Goal: Information Seeking & Learning: Learn about a topic

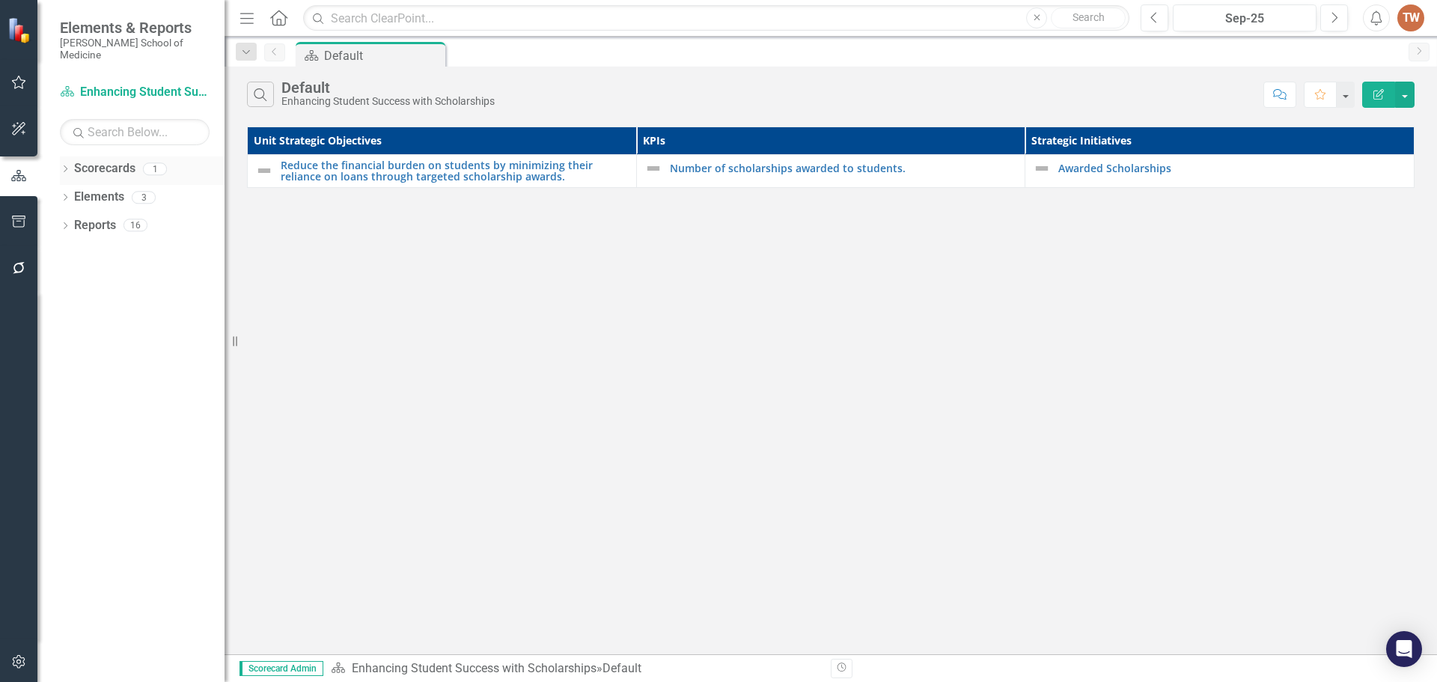
click at [71, 156] on div "Dropdown Scorecards 1" at bounding box center [142, 170] width 165 height 28
click at [97, 160] on link "Scorecards" at bounding box center [104, 168] width 61 height 17
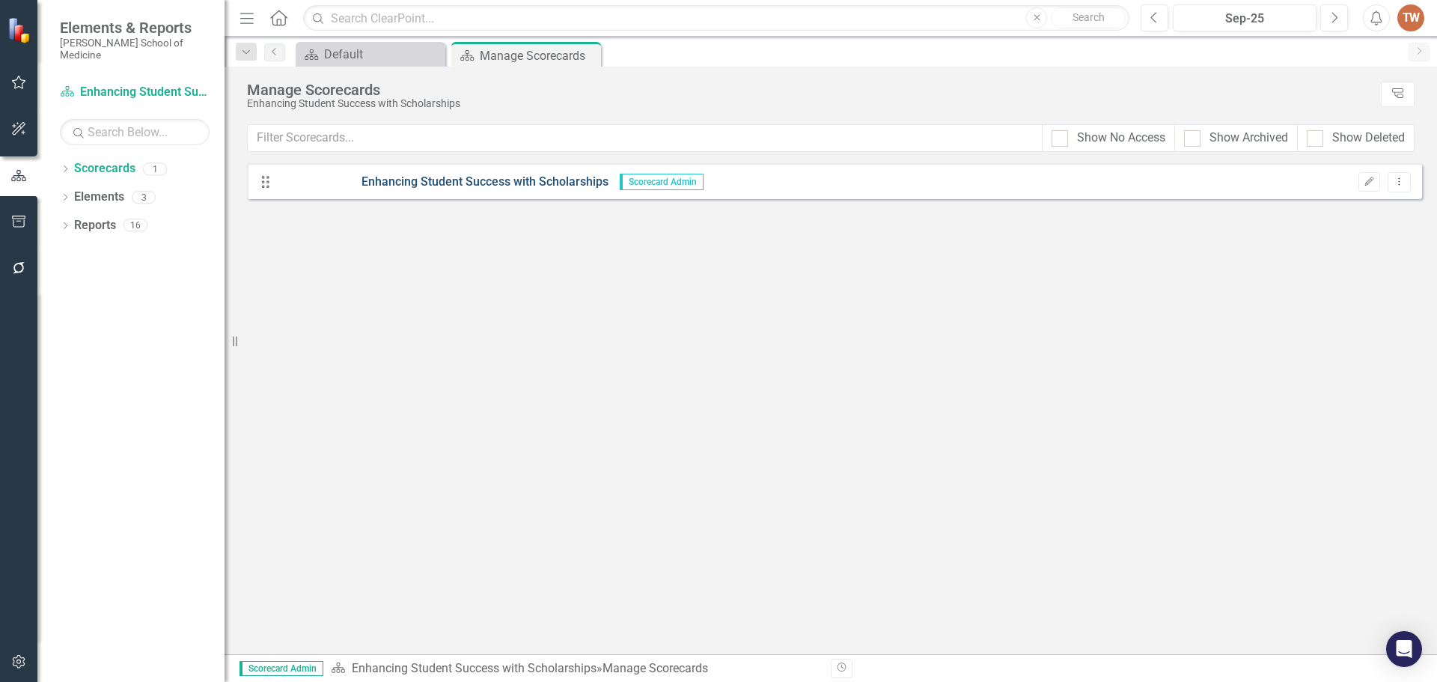
click at [469, 186] on link "Enhancing Student Success with Scholarships" at bounding box center [443, 182] width 329 height 17
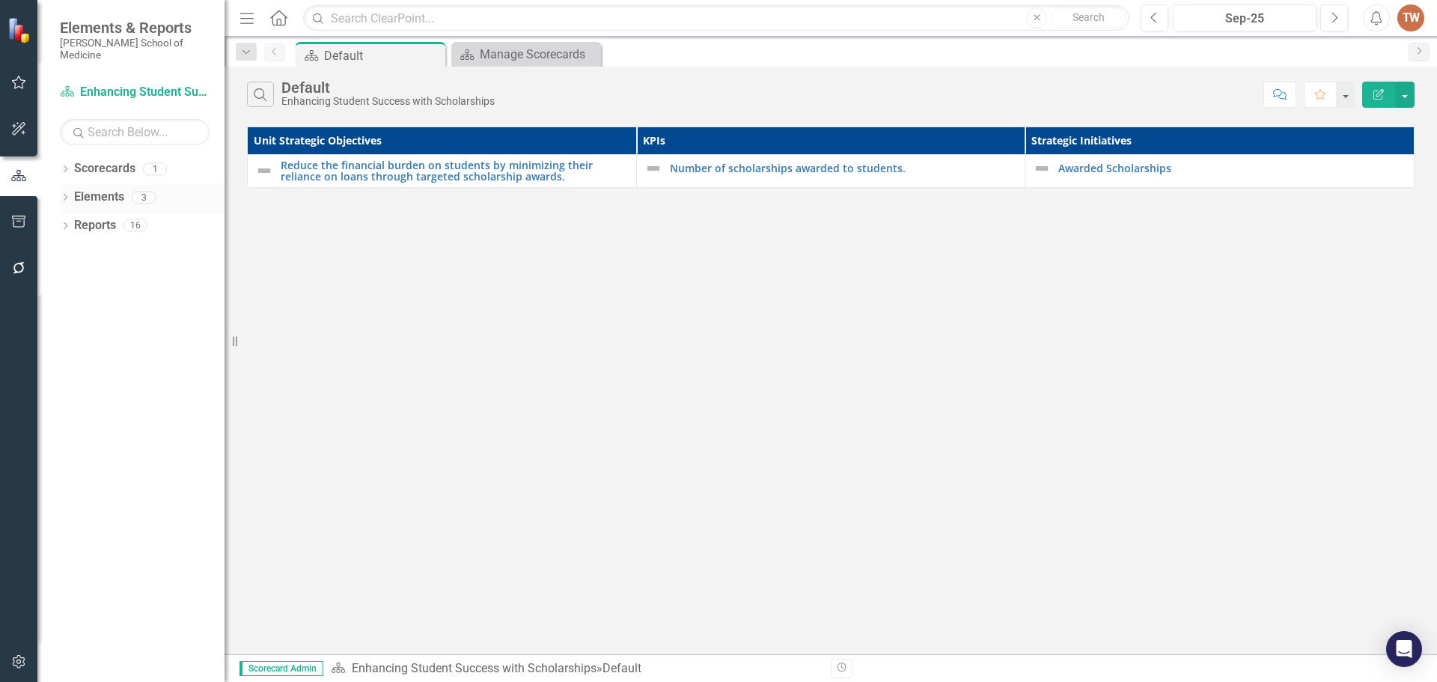
click at [115, 189] on link "Elements" at bounding box center [99, 197] width 50 height 17
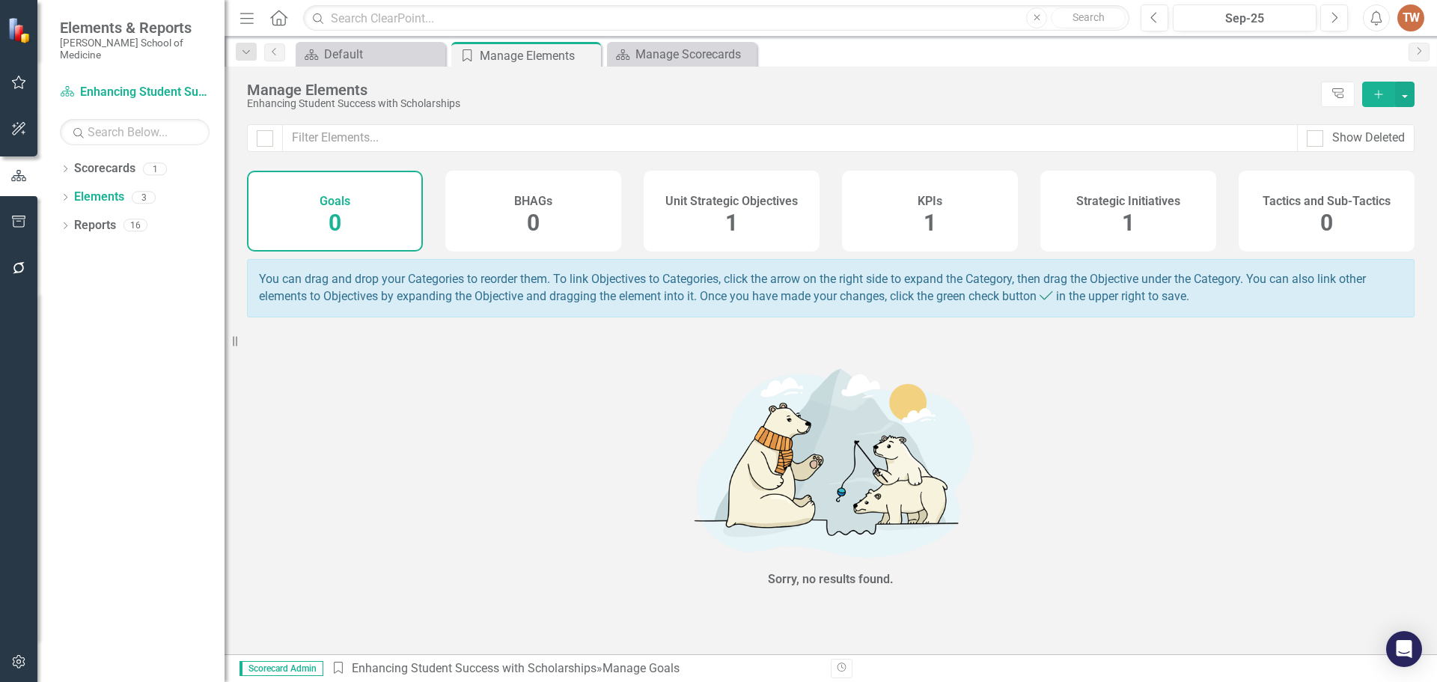
click at [765, 206] on h4 "Unit Strategic Objectives" at bounding box center [731, 201] width 132 height 13
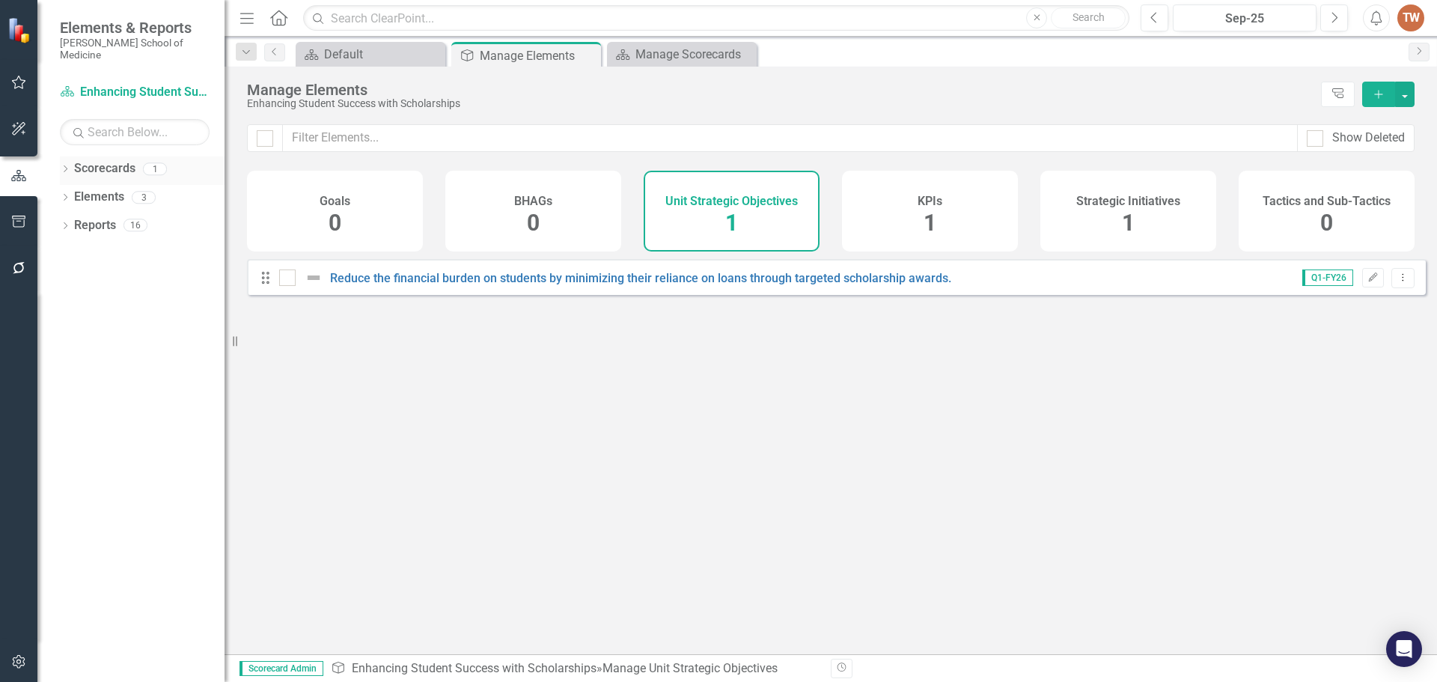
click at [91, 160] on link "Scorecards" at bounding box center [104, 168] width 61 height 17
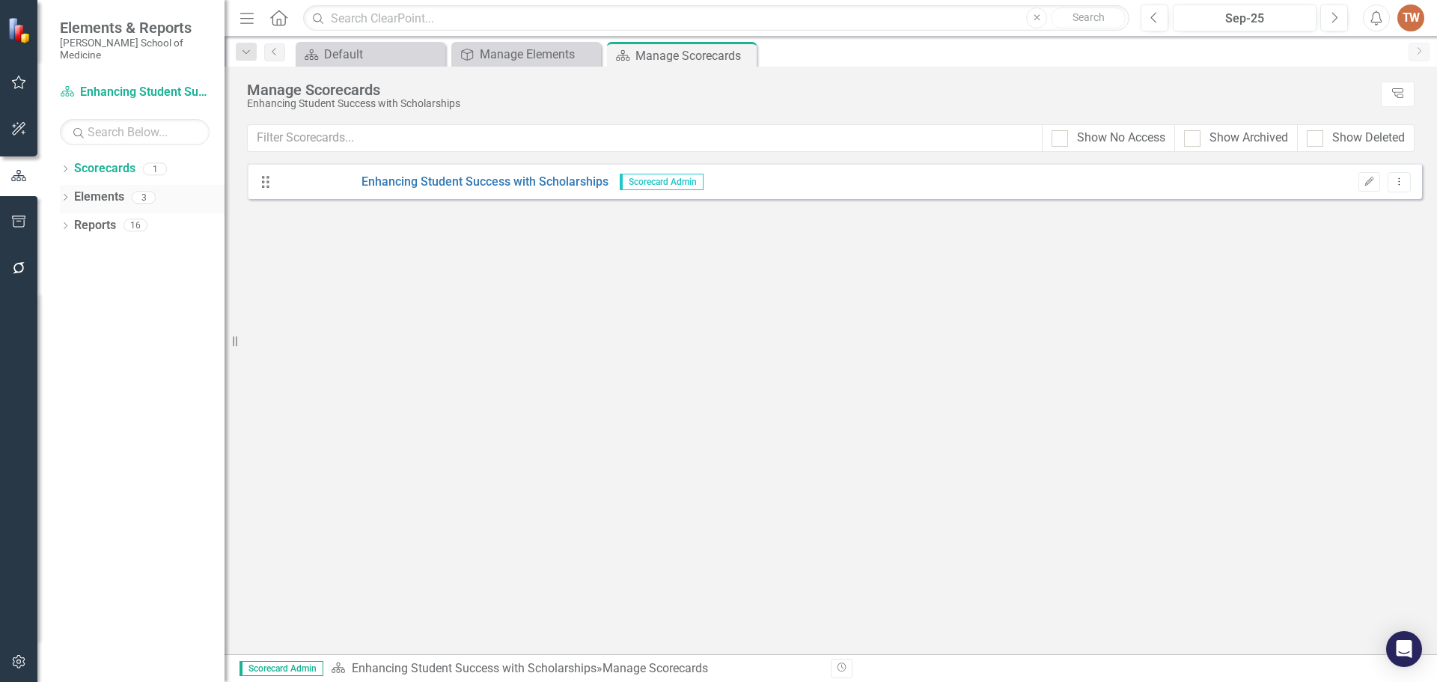
click at [92, 192] on link "Elements" at bounding box center [99, 197] width 50 height 17
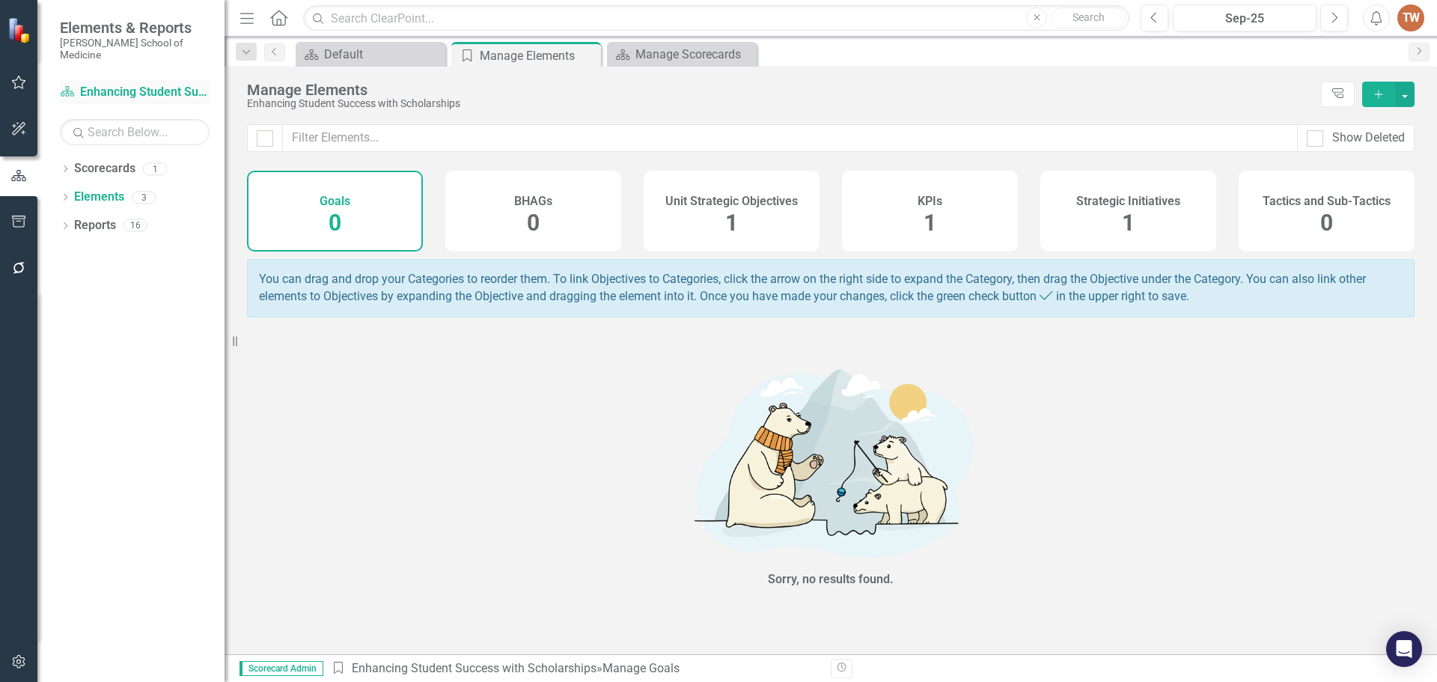
click at [156, 84] on link "Scorecards Enhancing Student Success with Scholarships" at bounding box center [135, 92] width 150 height 17
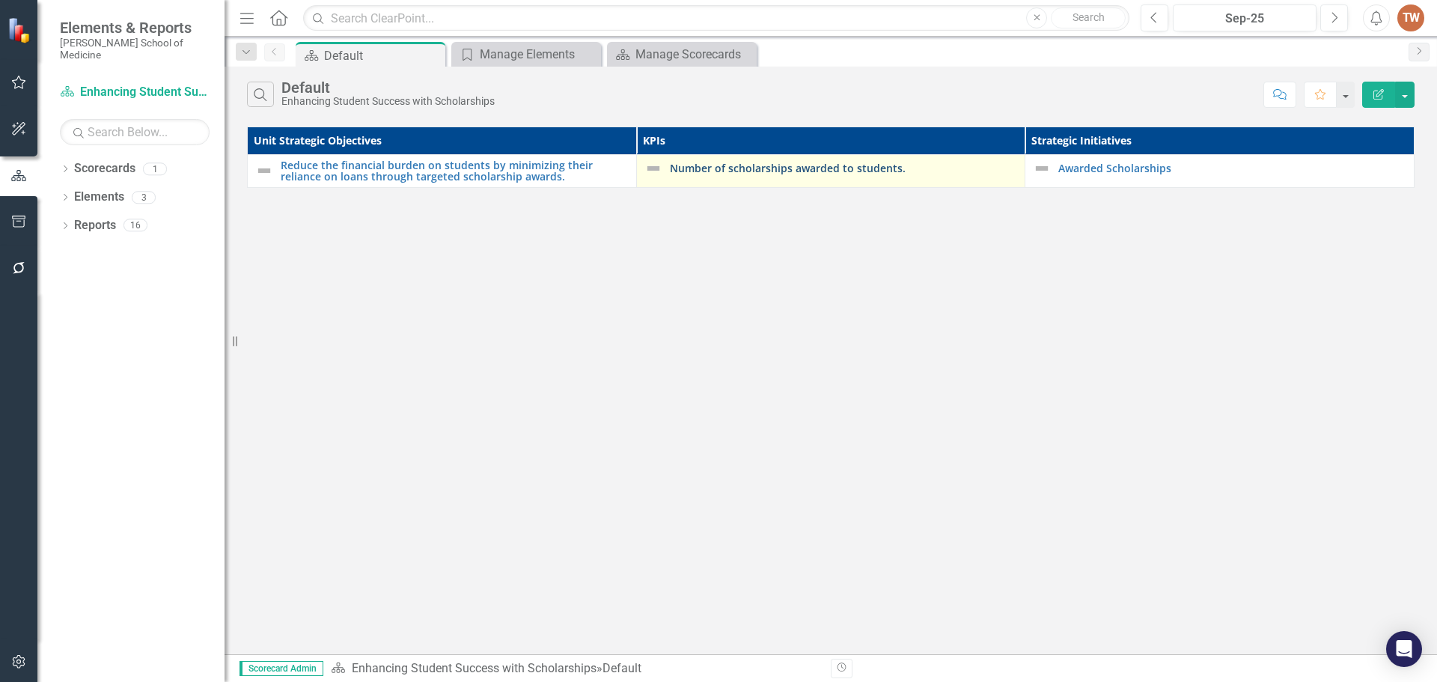
click at [790, 172] on link "Number of scholarships awarded to students." at bounding box center [844, 167] width 348 height 11
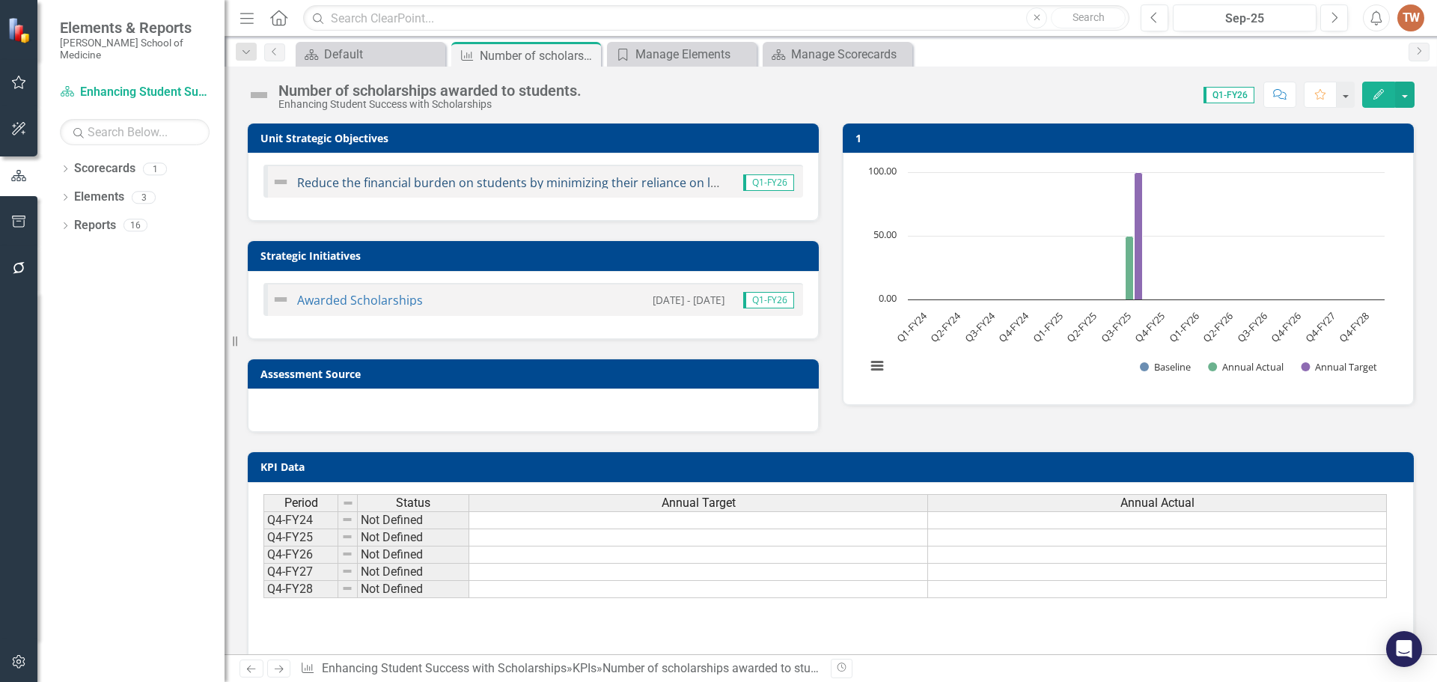
click at [539, 183] on link "Reduce the financial burden on students by minimizing their reliance on loans t…" at bounding box center [626, 182] width 658 height 16
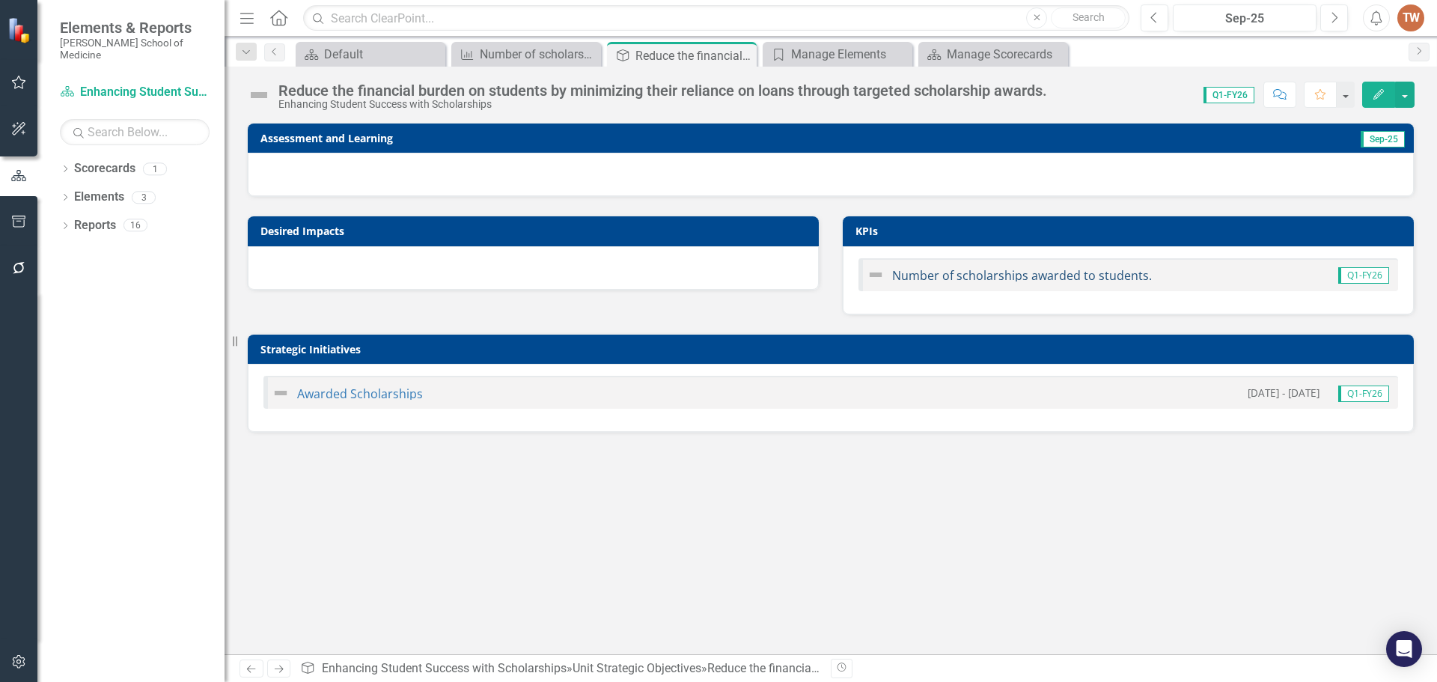
click at [1022, 279] on link "Number of scholarships awarded to students." at bounding box center [1022, 275] width 260 height 16
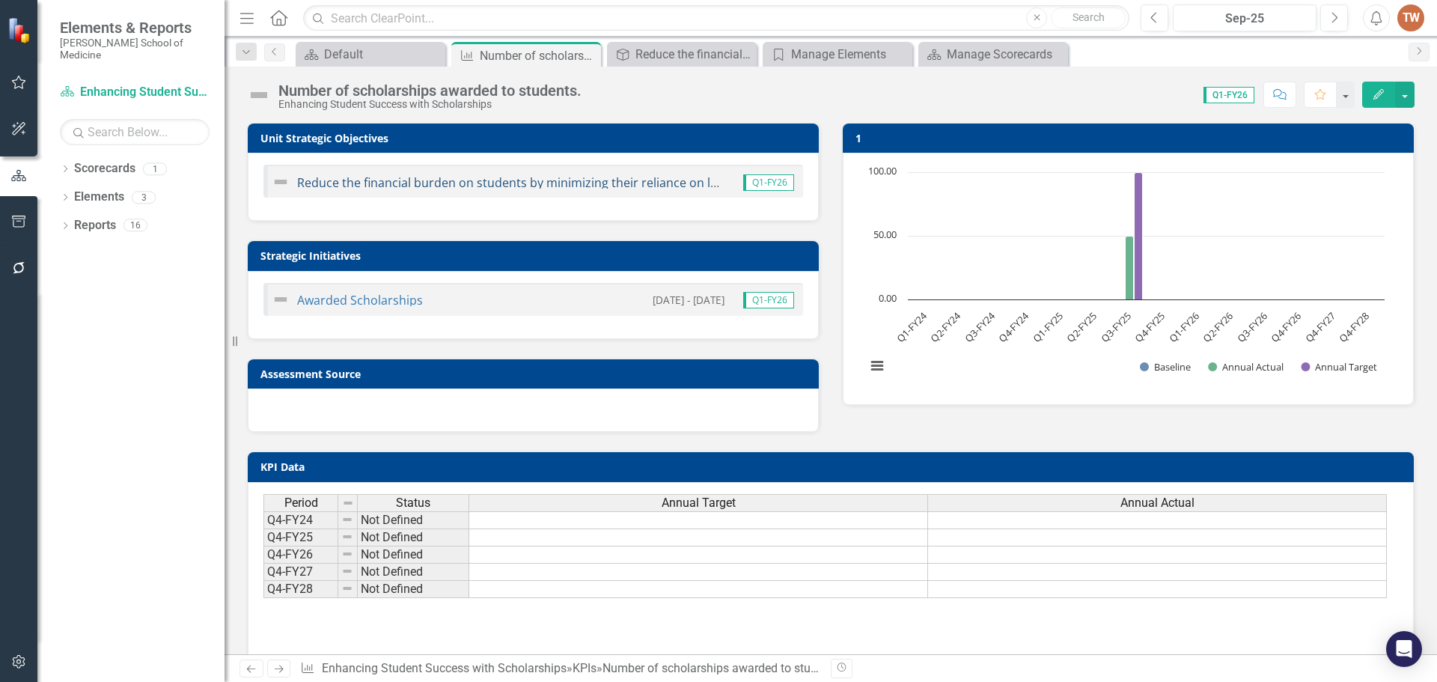
click at [522, 182] on link "Reduce the financial burden on students by minimizing their reliance on loans t…" at bounding box center [626, 182] width 658 height 16
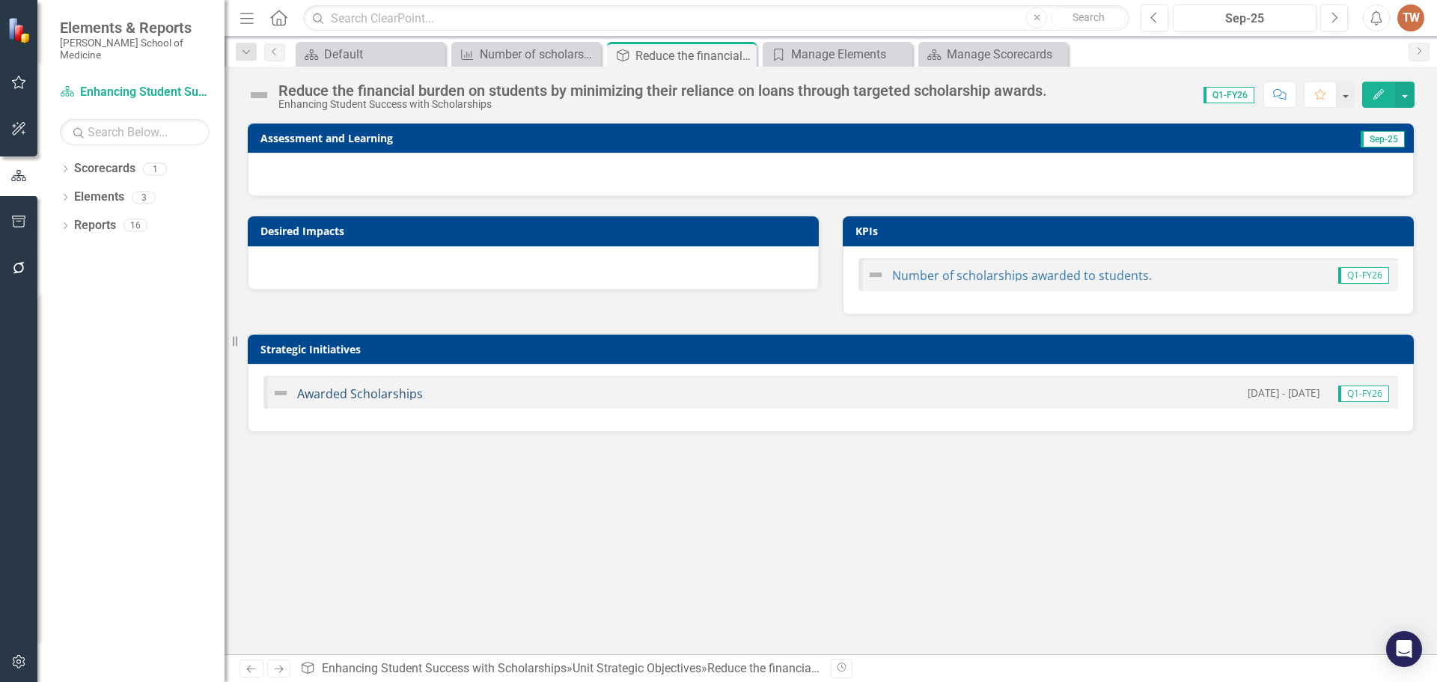
click at [373, 393] on link "Awarded Scholarships" at bounding box center [360, 393] width 126 height 16
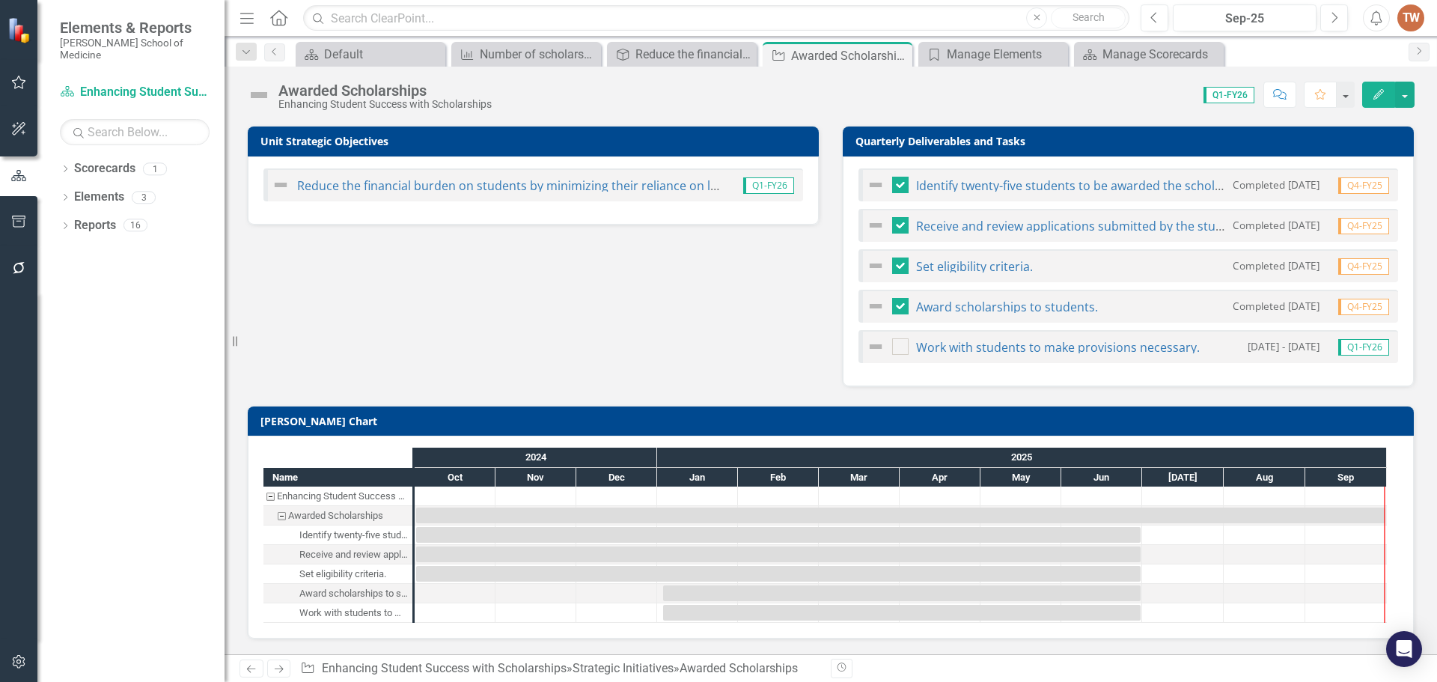
scroll to position [132, 0]
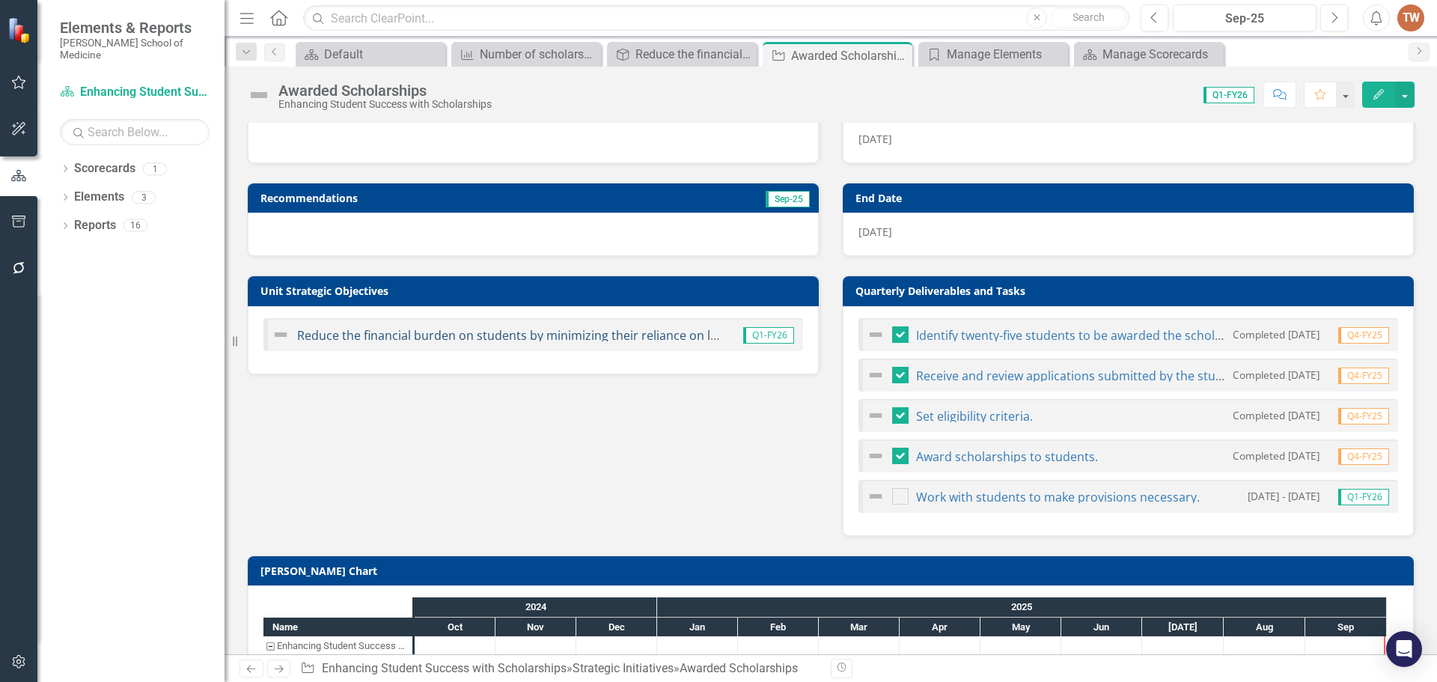
click at [594, 332] on link "Reduce the financial burden on students by minimizing their reliance on loans t…" at bounding box center [626, 335] width 658 height 16
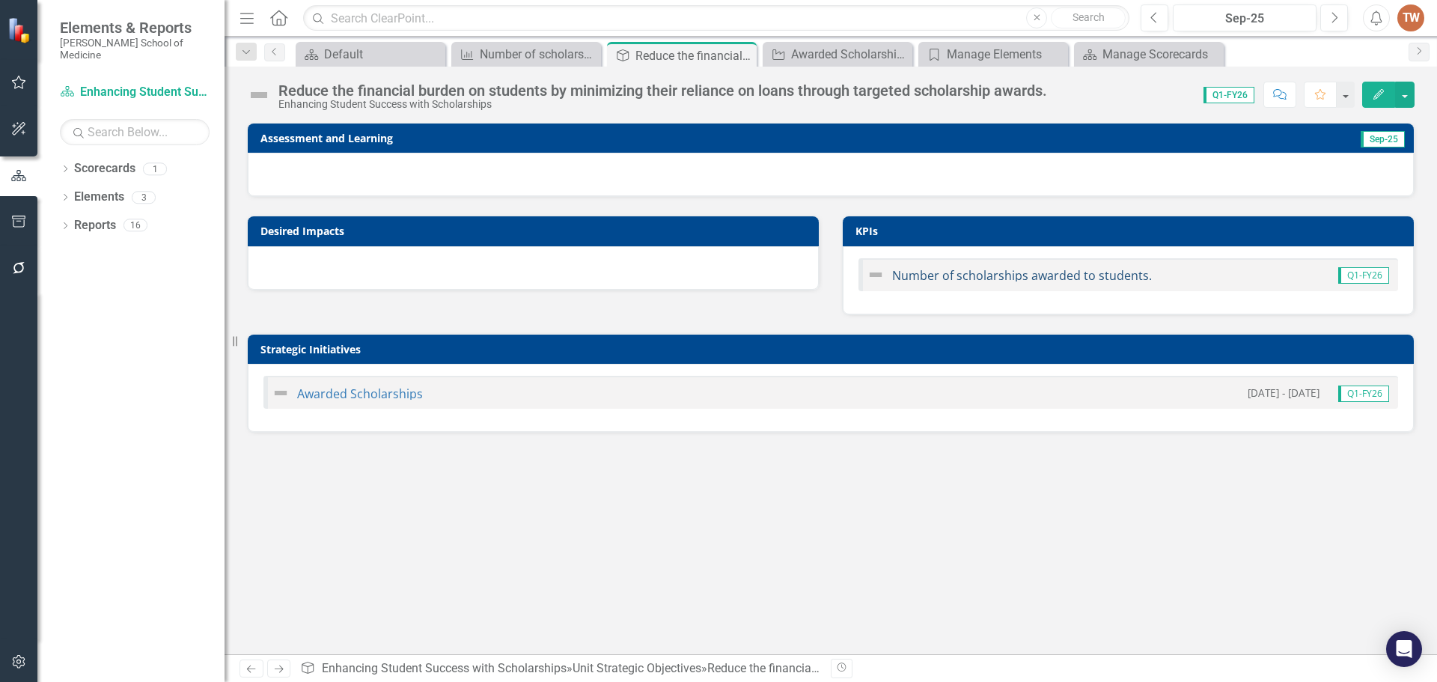
click at [949, 279] on link "Number of scholarships awarded to students." at bounding box center [1022, 275] width 260 height 16
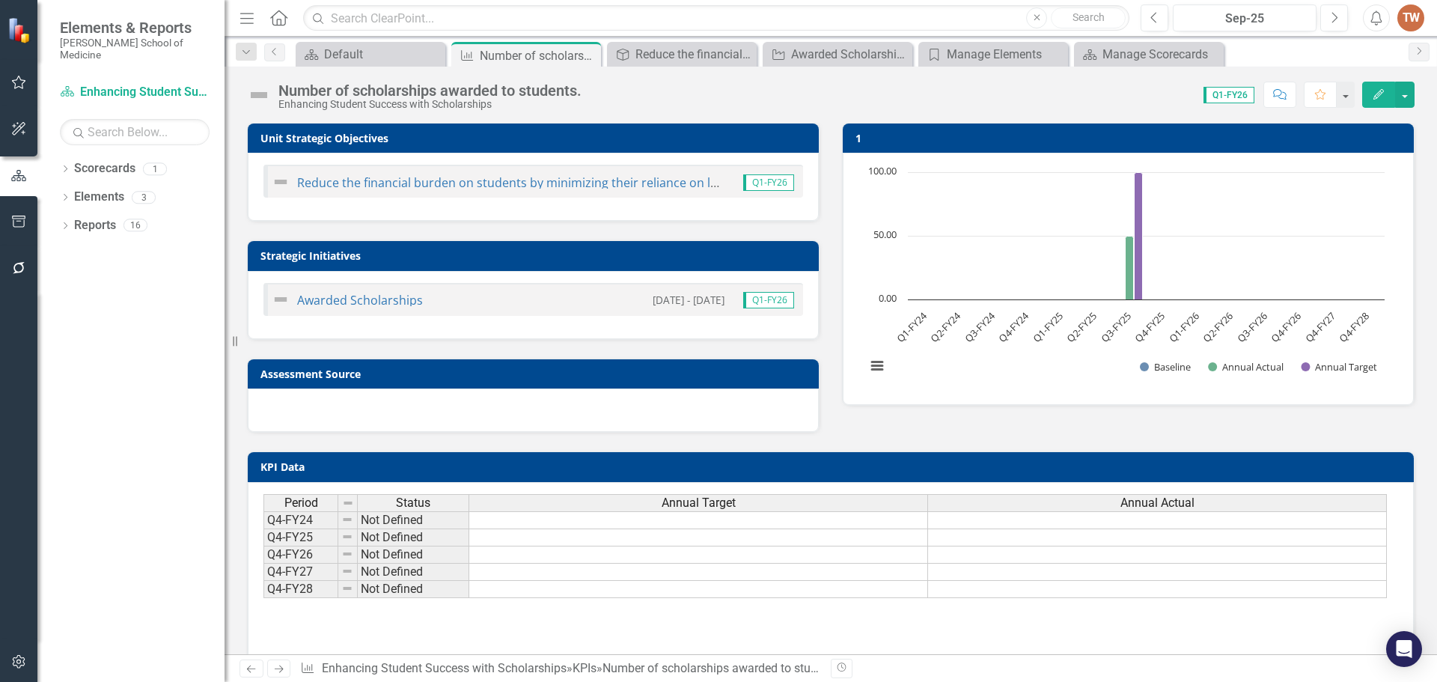
scroll to position [28, 0]
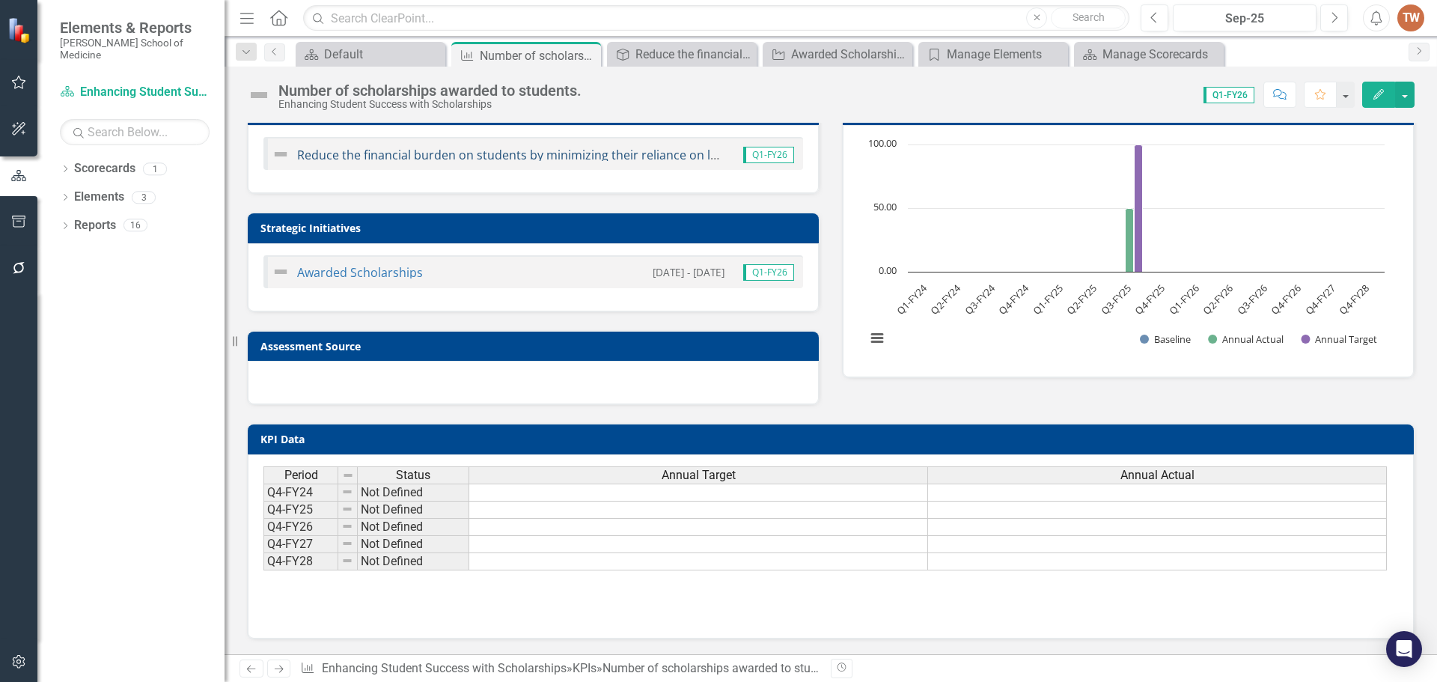
click at [512, 158] on link "Reduce the financial burden on students by minimizing their reliance on loans t…" at bounding box center [626, 155] width 658 height 16
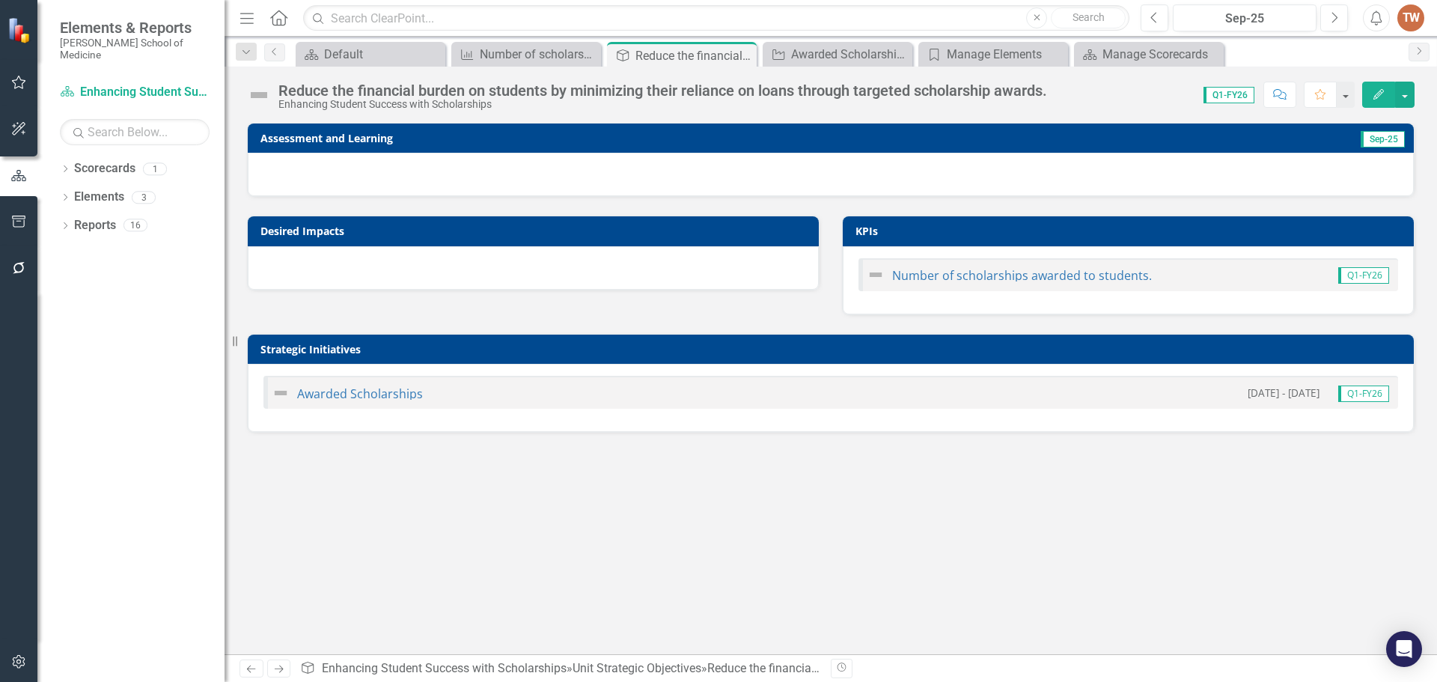
click at [643, 175] on div at bounding box center [831, 174] width 1166 height 43
click at [512, 60] on div "Number of scholarships awarded to students." at bounding box center [529, 54] width 99 height 19
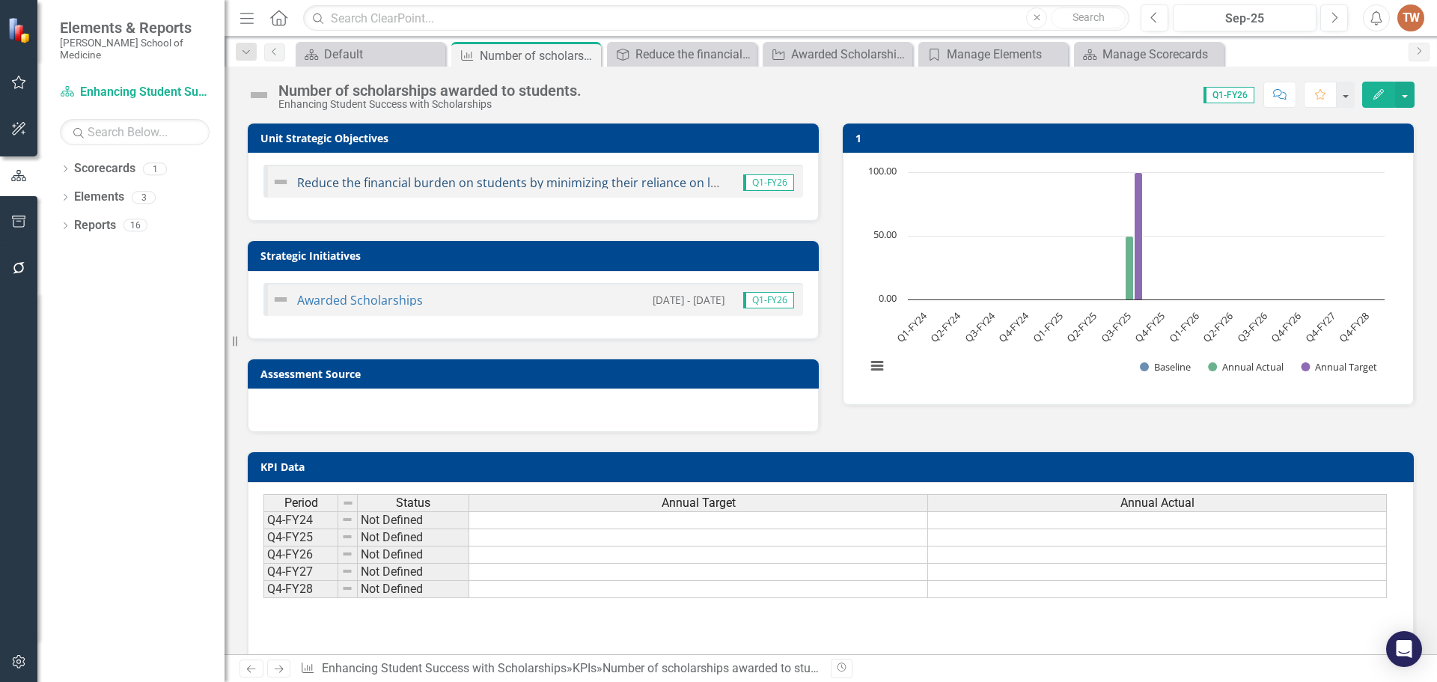
click at [479, 185] on link "Reduce the financial burden on students by minimizing their reliance on loans t…" at bounding box center [626, 182] width 658 height 16
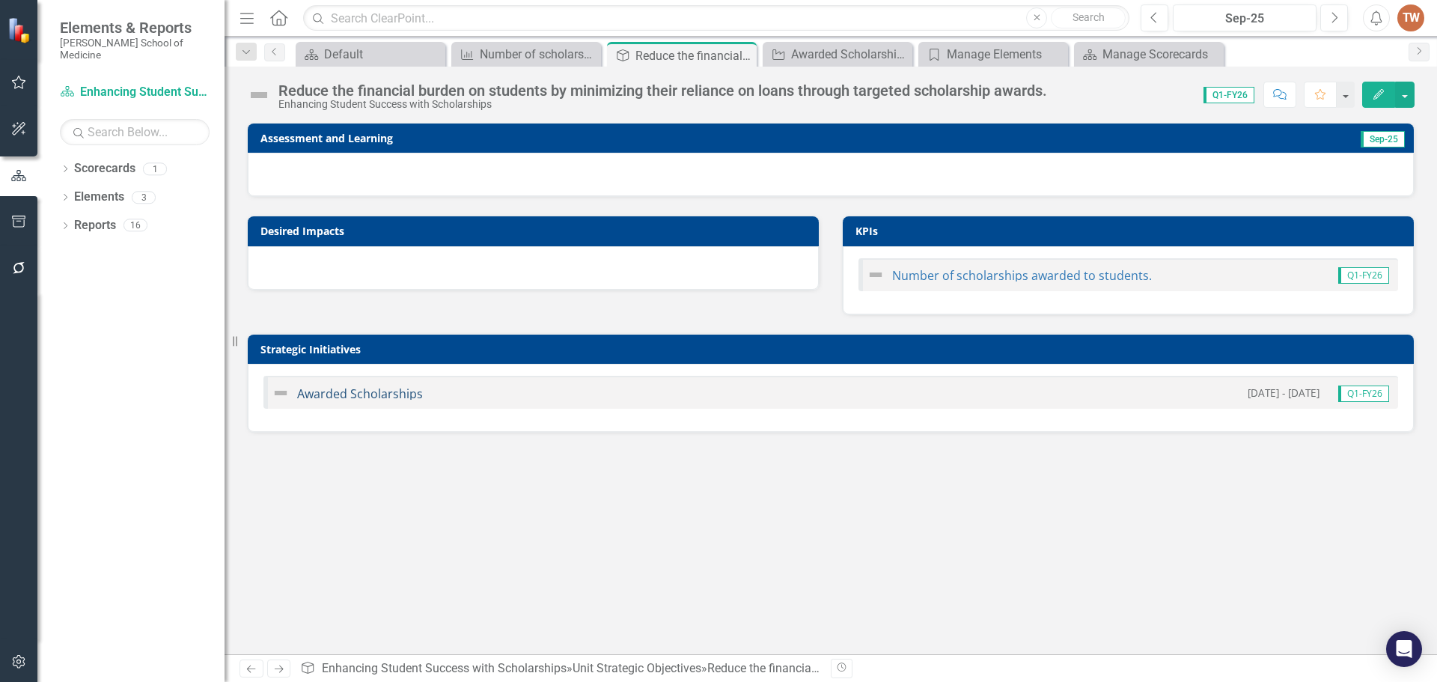
click at [396, 388] on link "Awarded Scholarships" at bounding box center [360, 393] width 126 height 16
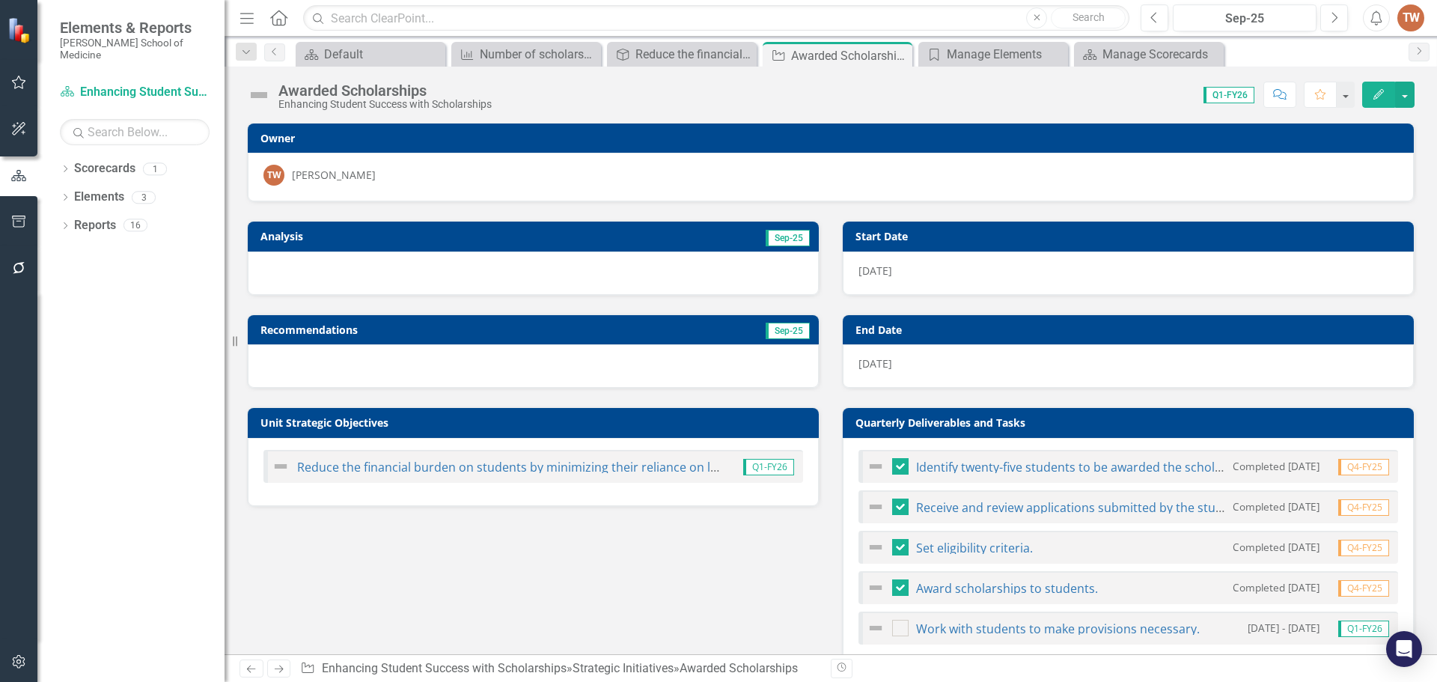
scroll to position [281, 0]
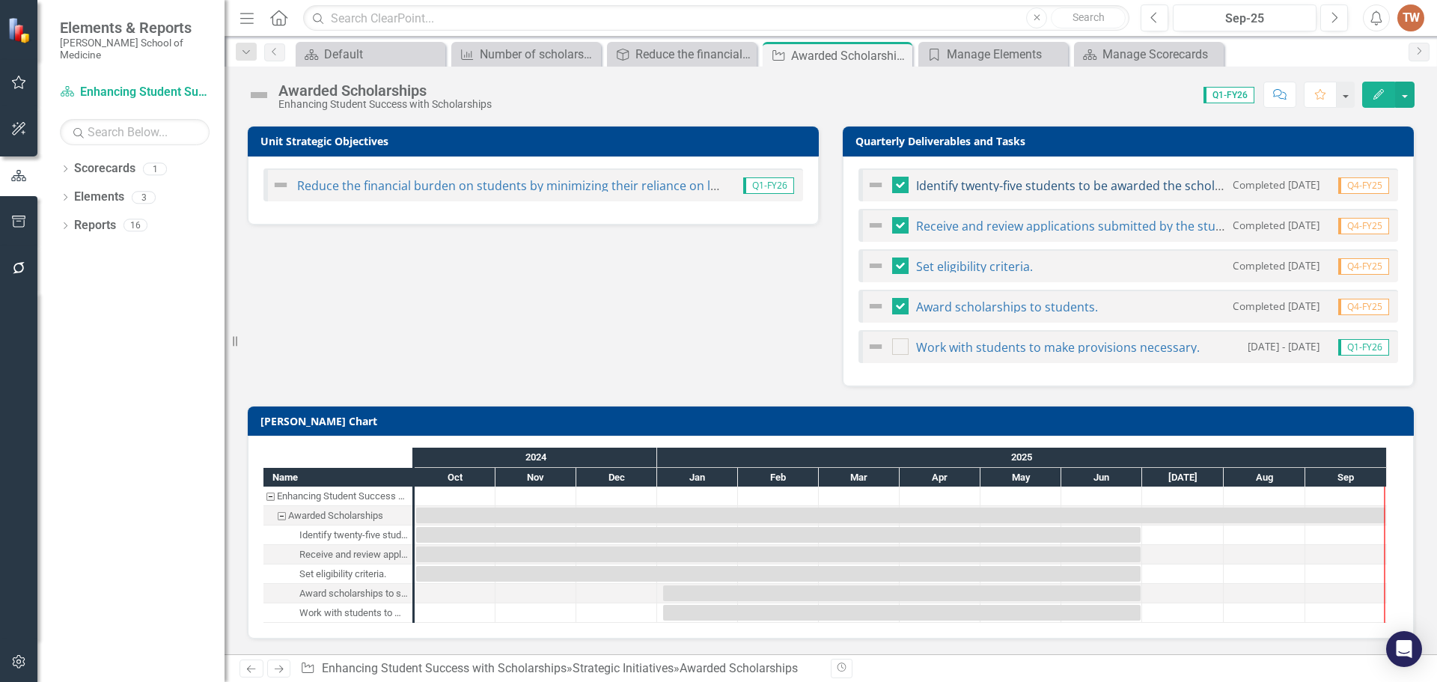
click at [983, 188] on link "Identify twenty-five students to be awarded the scholarship based on the criter…" at bounding box center [1145, 185] width 458 height 16
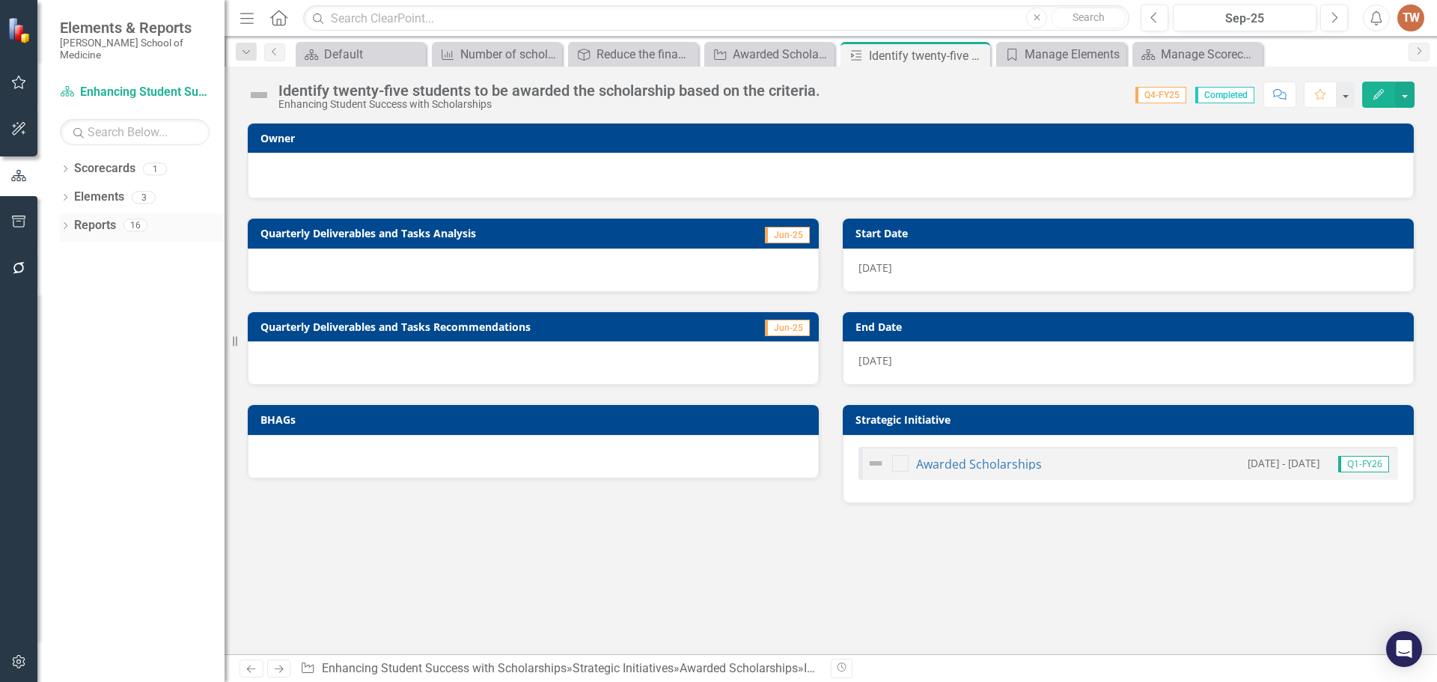
click at [84, 217] on link "Reports" at bounding box center [95, 225] width 42 height 17
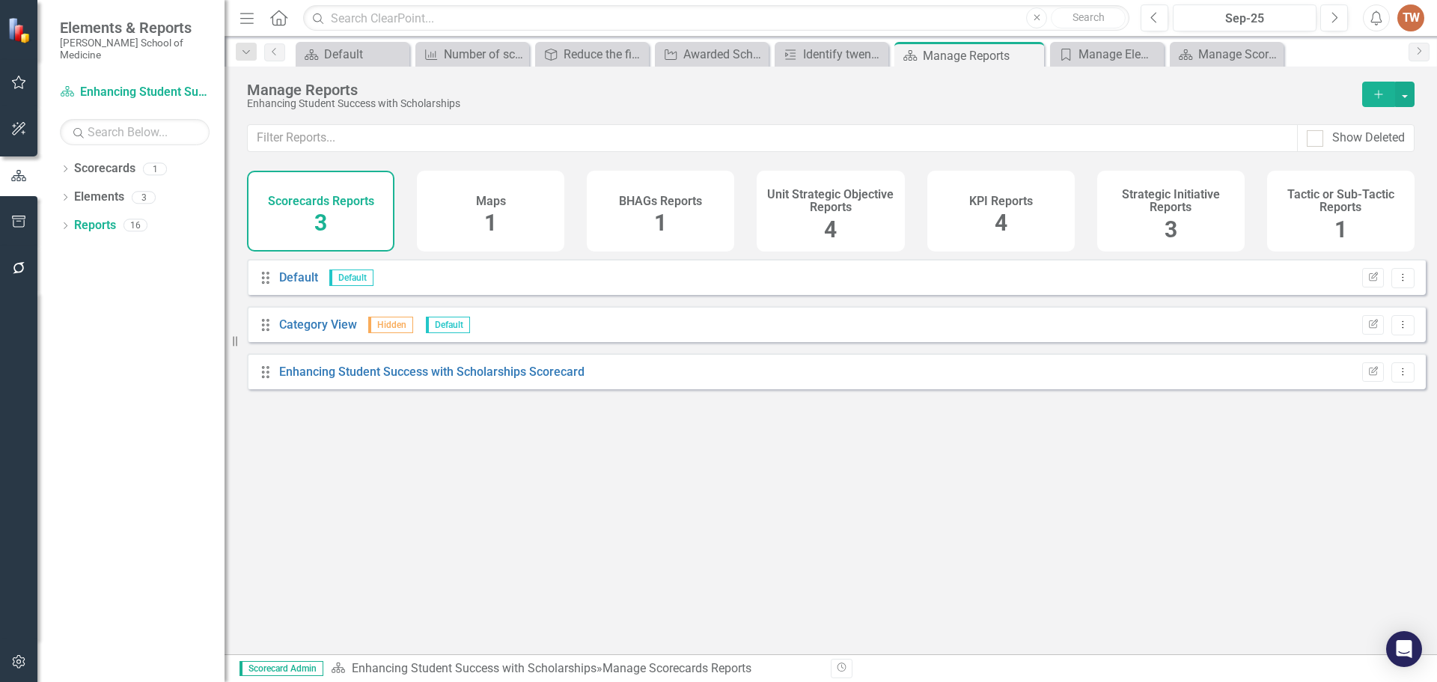
click at [332, 198] on h4 "Scorecards Reports" at bounding box center [321, 201] width 106 height 13
click at [383, 379] on link "Enhancing Student Success with Scholarships Scorecard" at bounding box center [431, 372] width 305 height 14
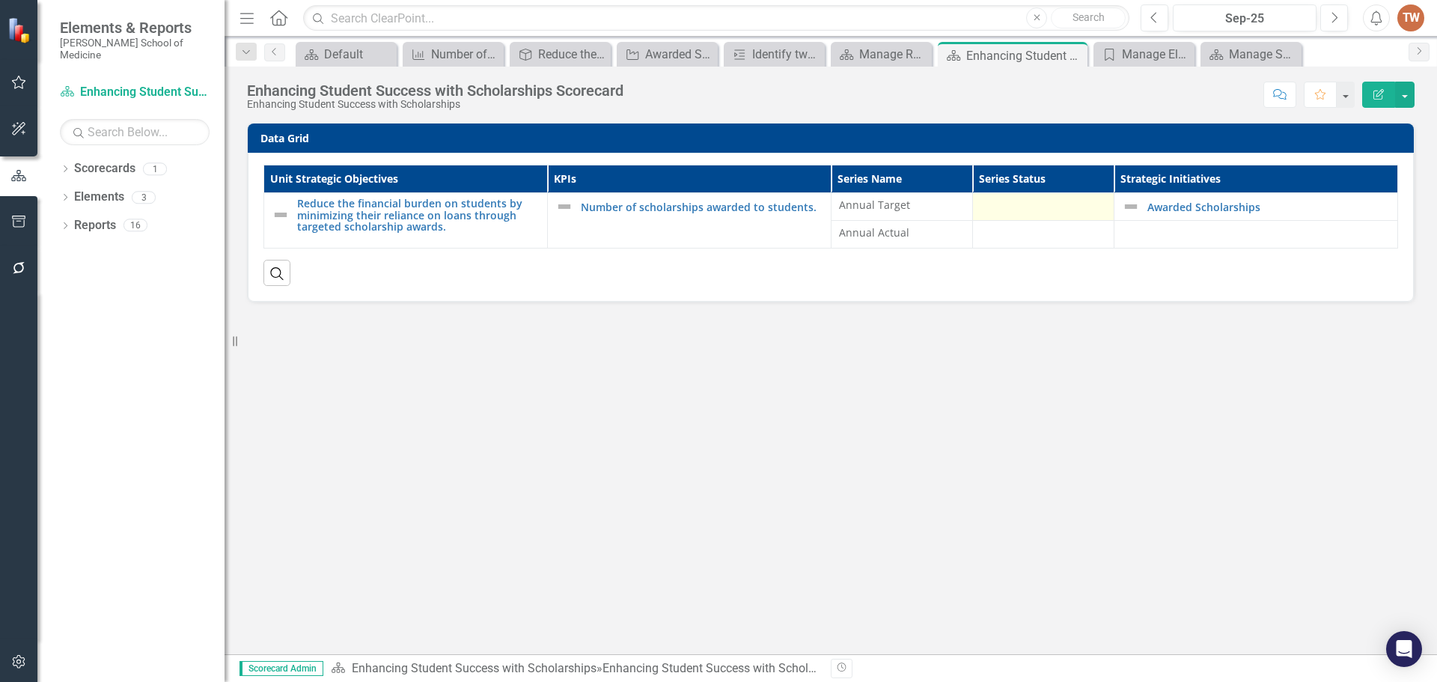
click at [1045, 204] on div at bounding box center [1044, 207] width 126 height 18
click at [893, 198] on span "Annual Target" at bounding box center [902, 205] width 126 height 15
click at [883, 201] on span "Annual Target" at bounding box center [902, 205] width 126 height 15
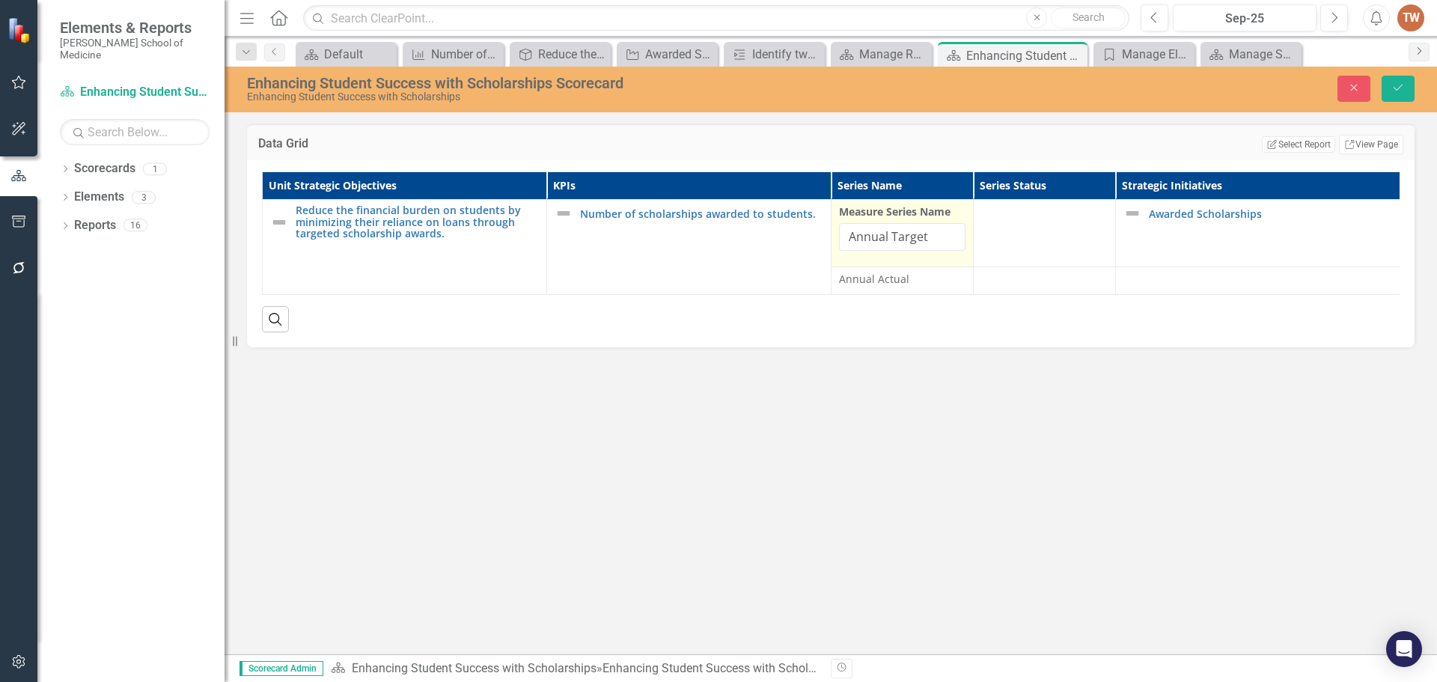
click at [1421, 49] on icon "Next" at bounding box center [1419, 50] width 12 height 9
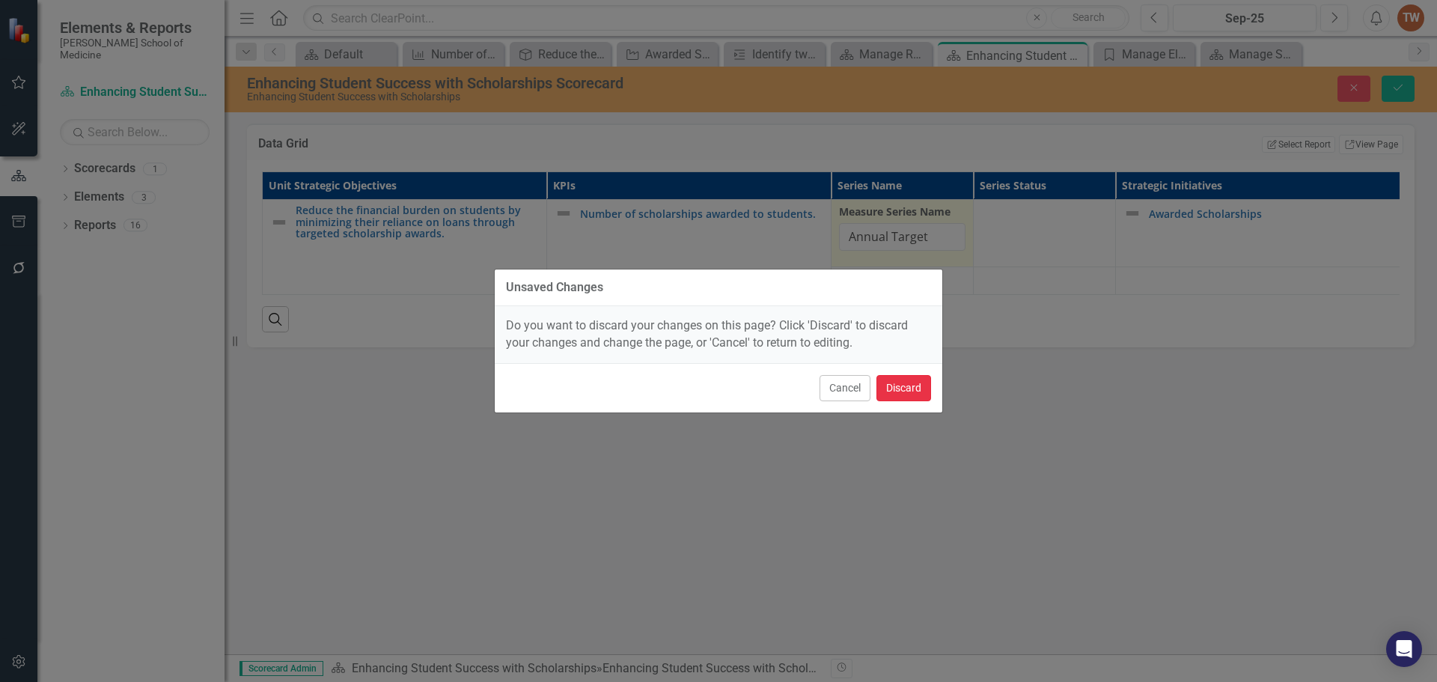
click at [903, 387] on button "Discard" at bounding box center [904, 388] width 55 height 26
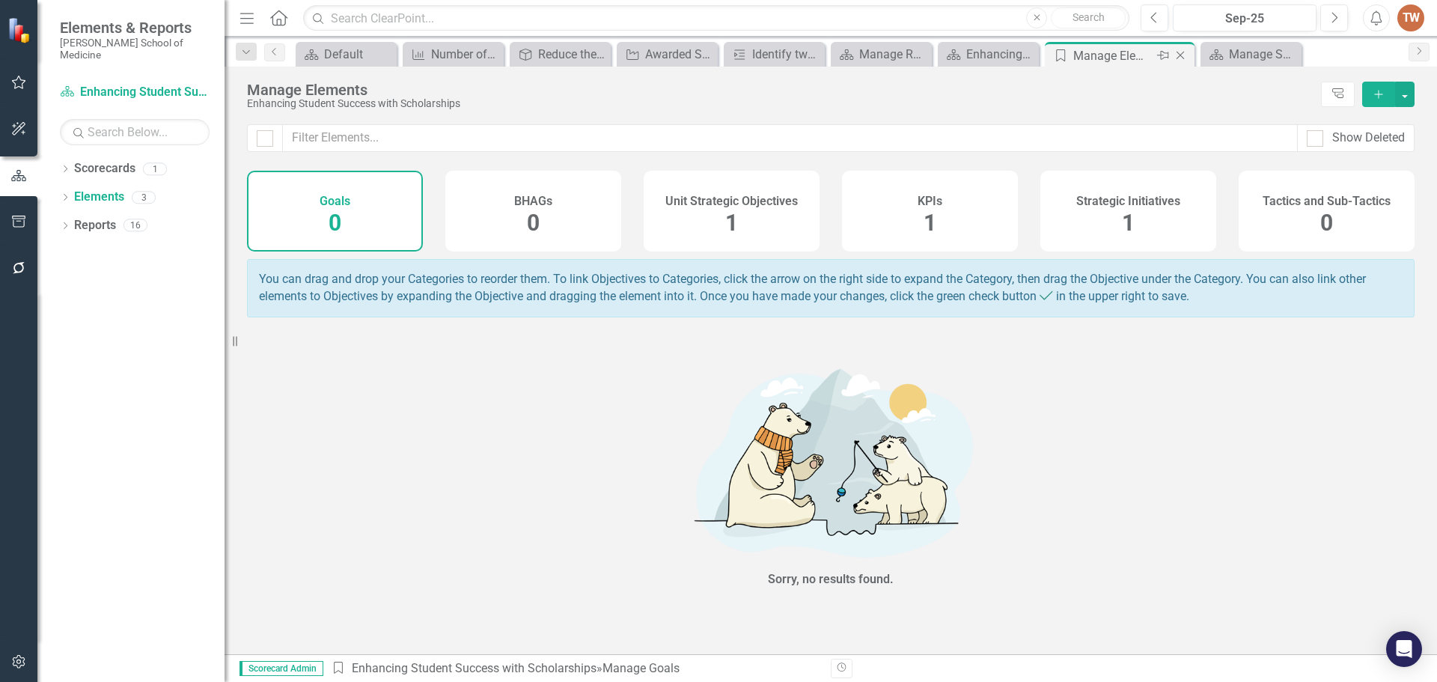
click at [1181, 55] on icon at bounding box center [1181, 56] width 8 height 8
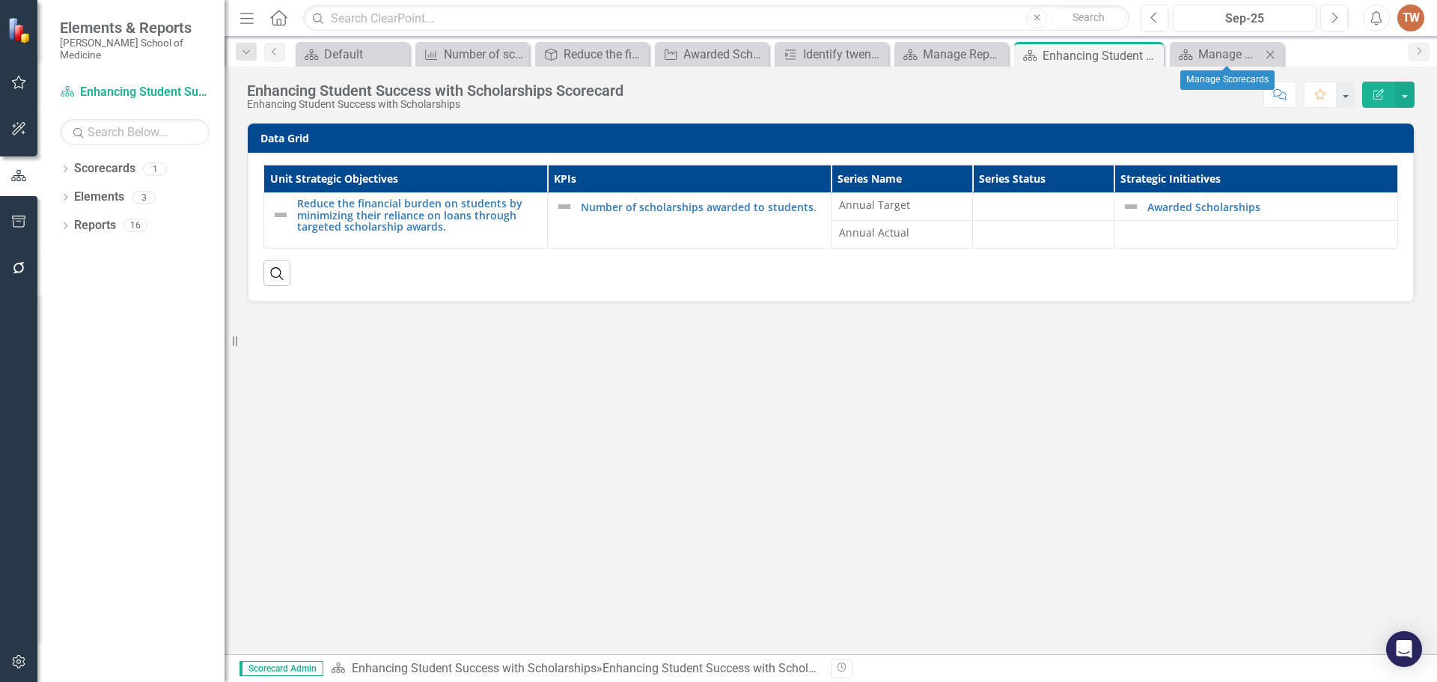
click at [1271, 54] on icon at bounding box center [1270, 54] width 8 height 8
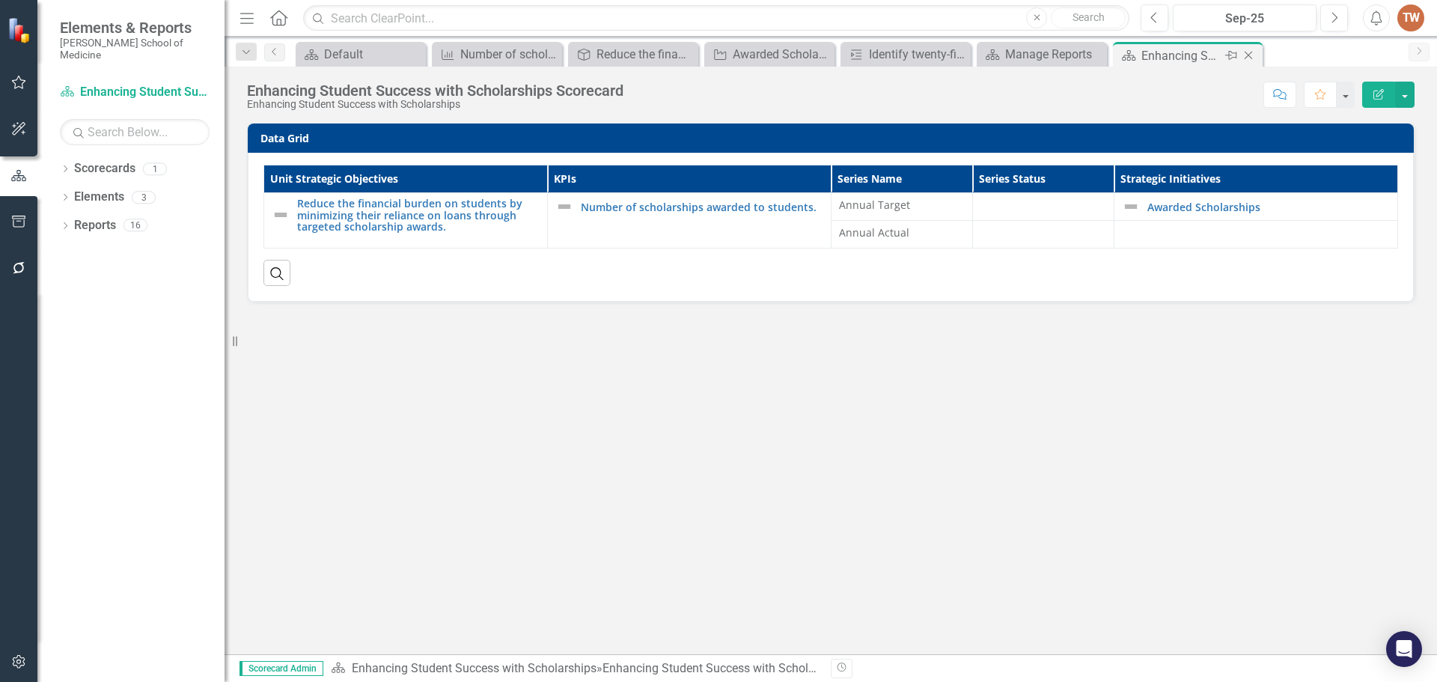
click at [1248, 55] on icon at bounding box center [1249, 56] width 8 height 8
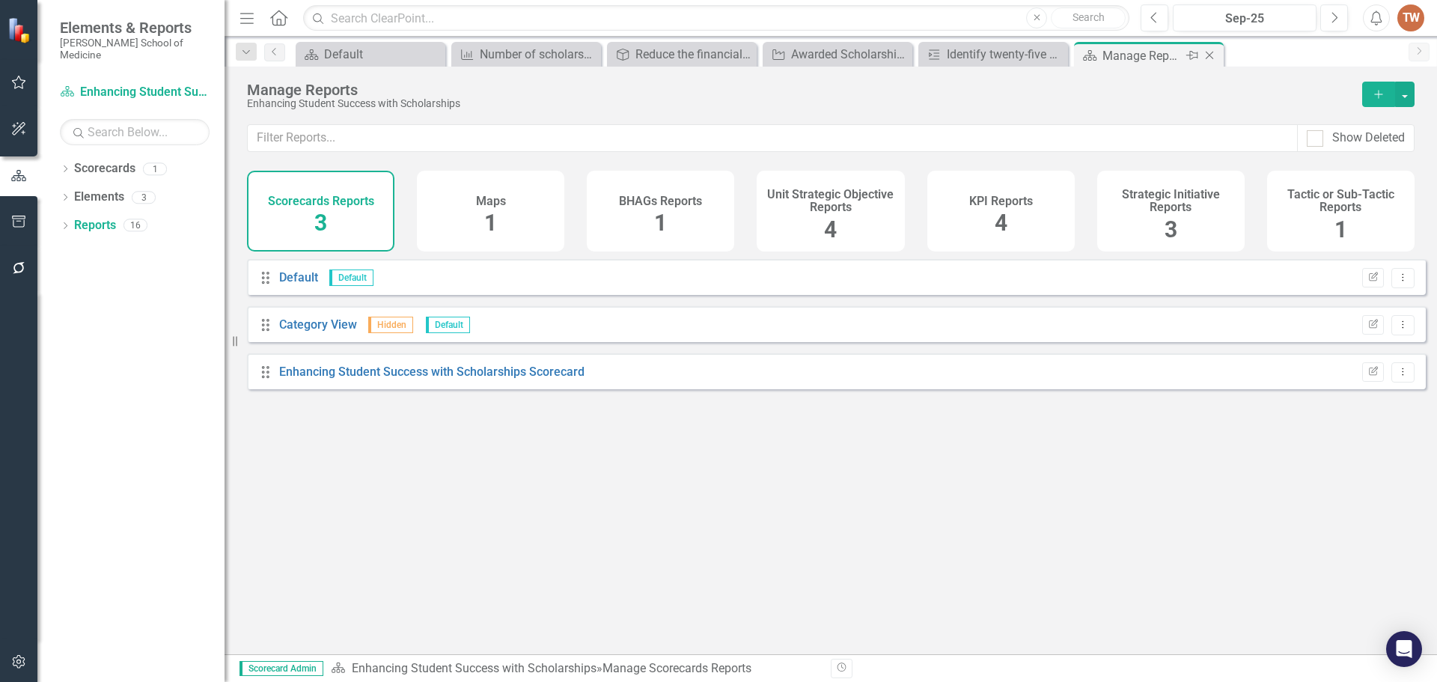
click at [1210, 52] on icon "Close" at bounding box center [1209, 55] width 15 height 12
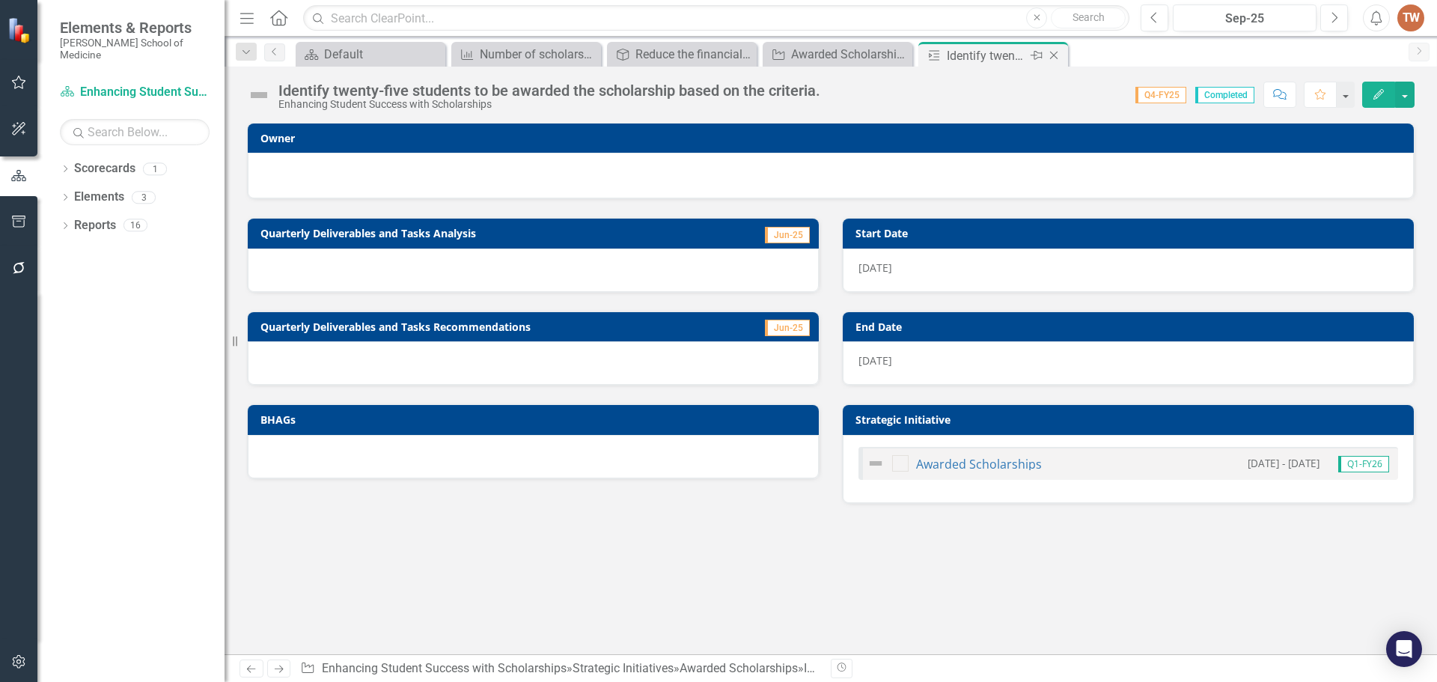
click at [1061, 61] on icon "Close" at bounding box center [1053, 55] width 15 height 12
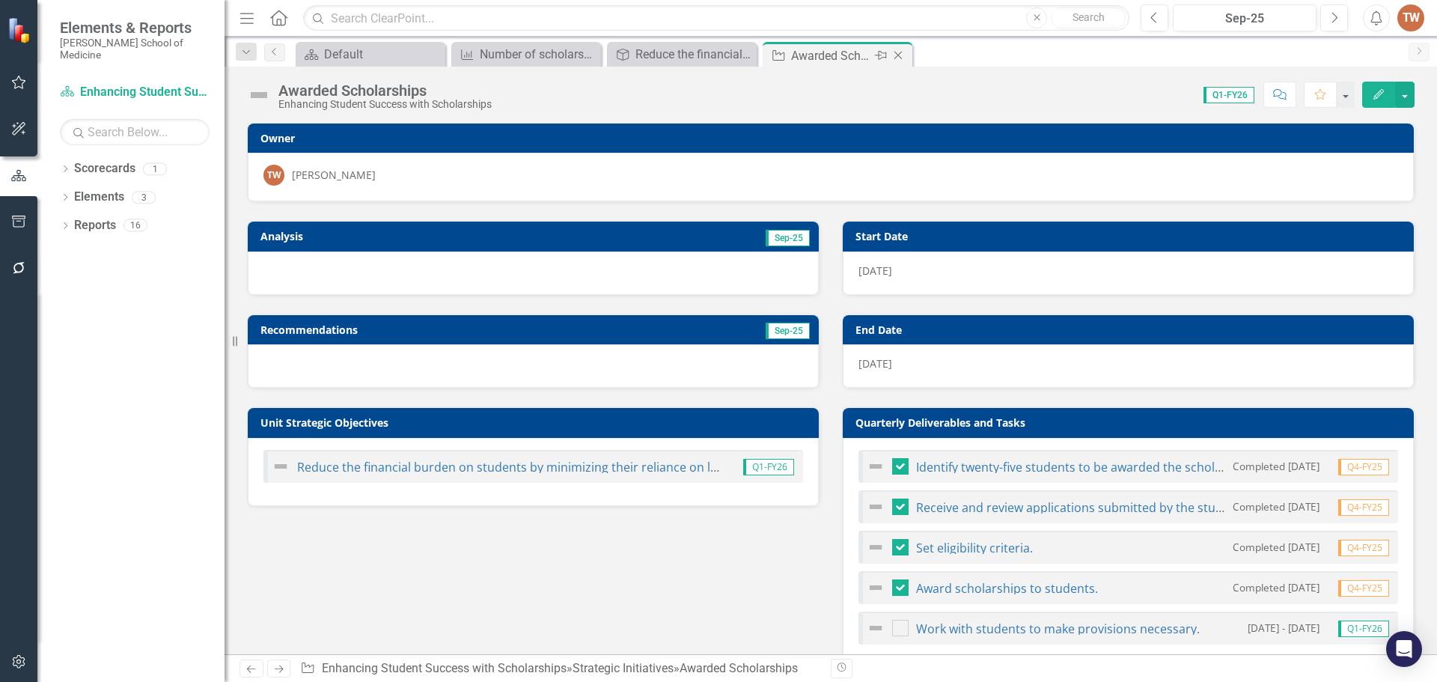
click at [906, 55] on icon "Close" at bounding box center [898, 55] width 15 height 12
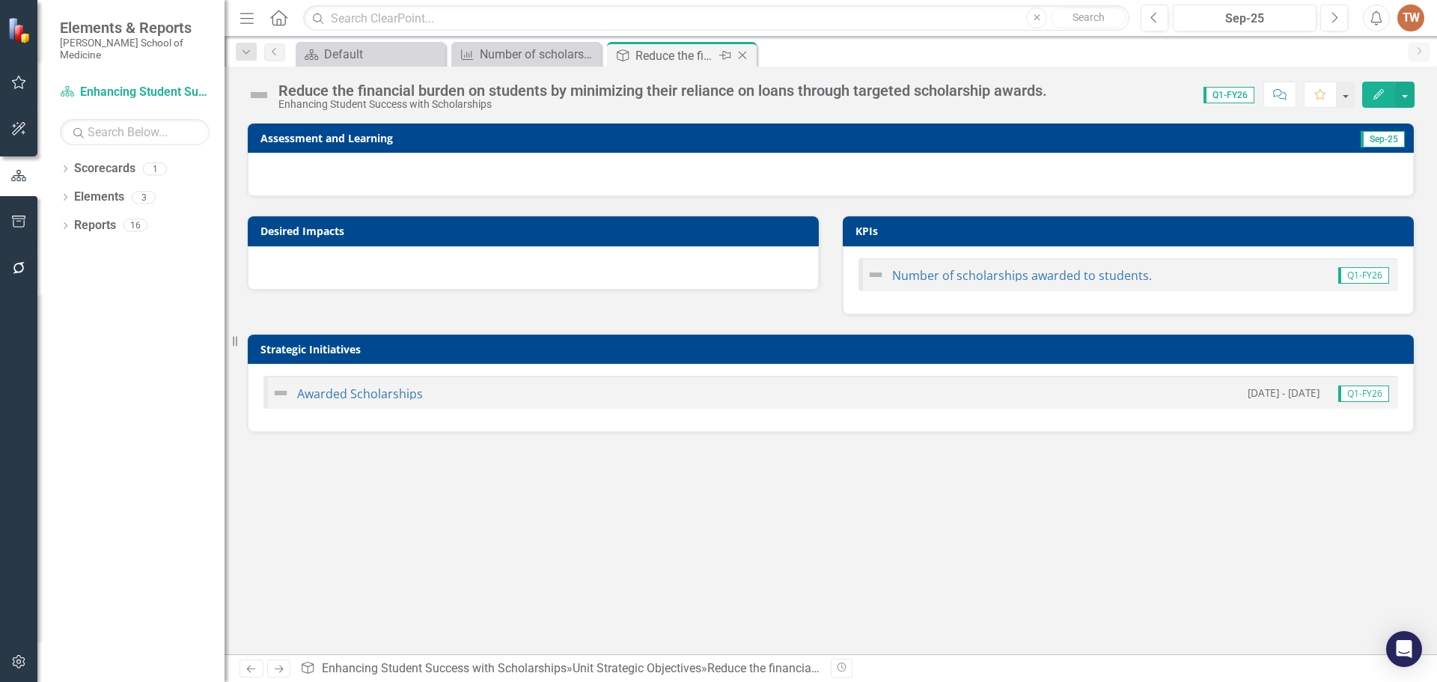
click at [746, 55] on icon "Close" at bounding box center [742, 55] width 15 height 12
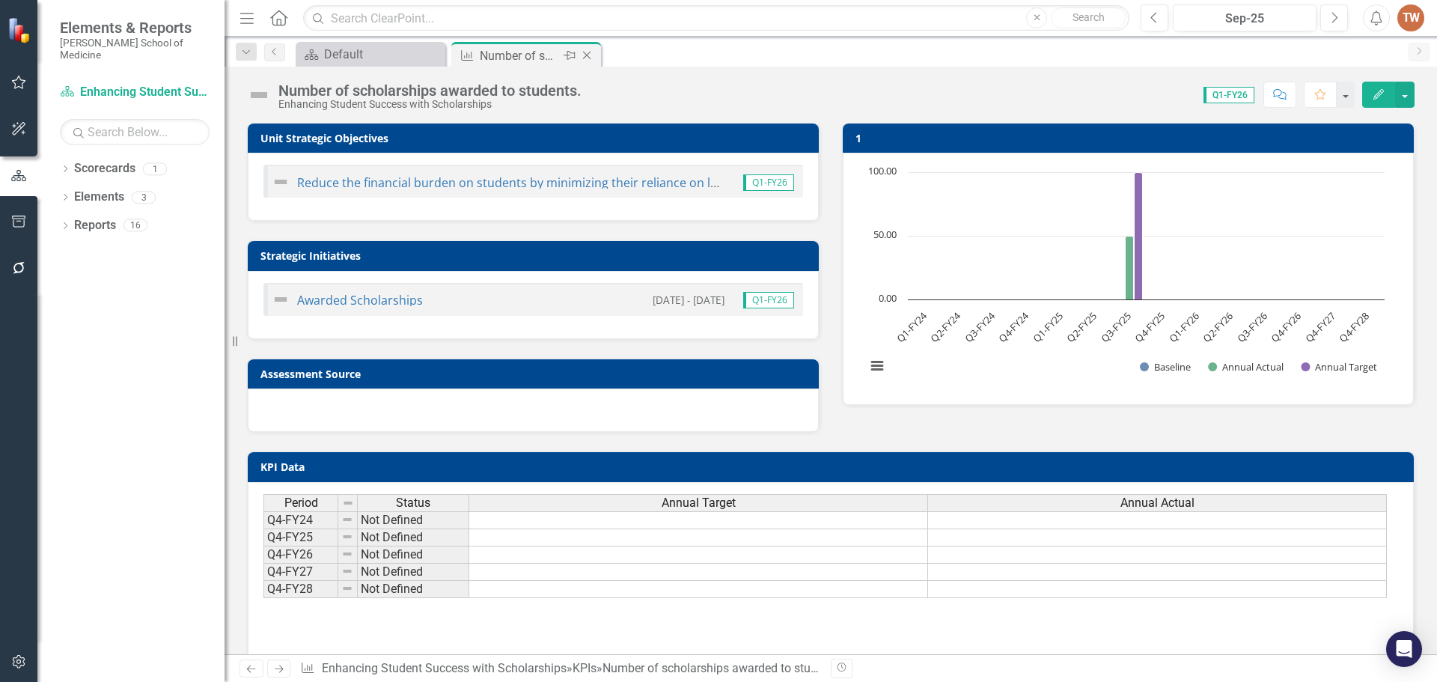
click at [591, 51] on icon "Close" at bounding box center [586, 55] width 15 height 12
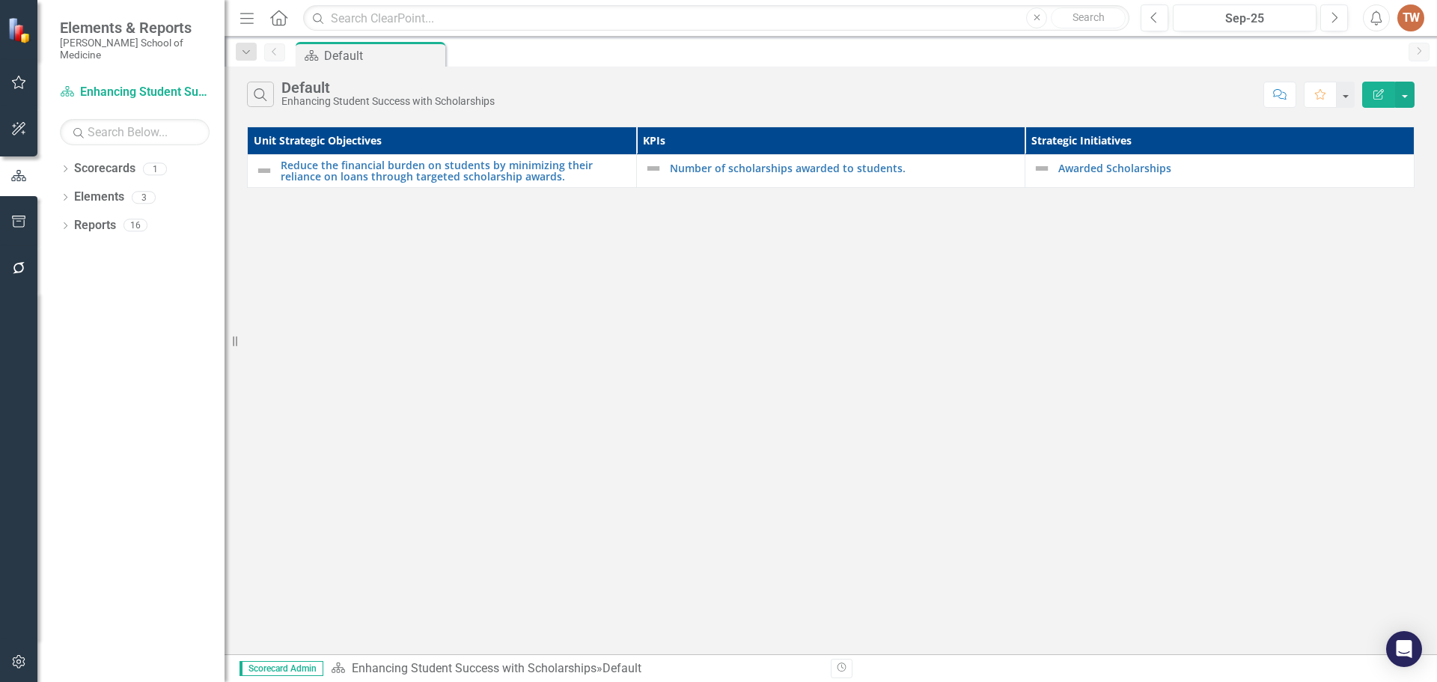
click at [151, 534] on div "Dropdown Scorecards 1 Enhancing Student Success with Scholarships Dropdown Elem…" at bounding box center [130, 418] width 187 height 525
click at [295, 507] on div "Search Default Enhancing Student Success with Scholarships Comment Favorite Edi…" at bounding box center [831, 361] width 1213 height 588
